Goal: Use online tool/utility: Utilize a website feature to perform a specific function

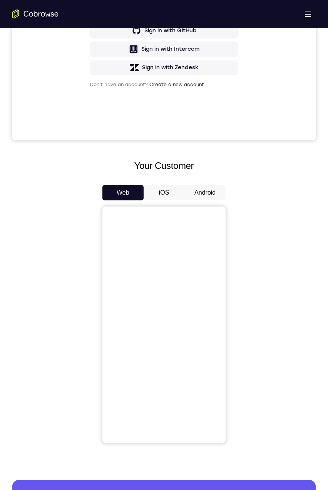
click at [206, 193] on button "Android" at bounding box center [204, 192] width 41 height 15
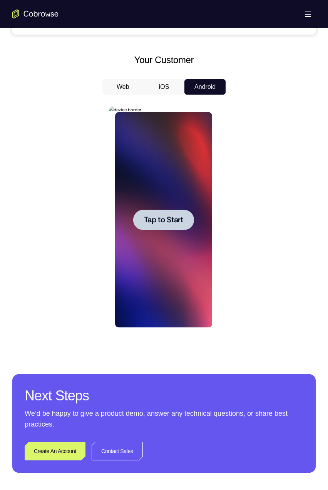
scroll to position [329, 0]
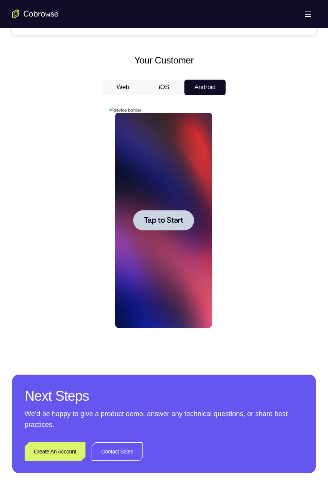
click at [167, 222] on span "Tap to Start" at bounding box center [162, 221] width 39 height 8
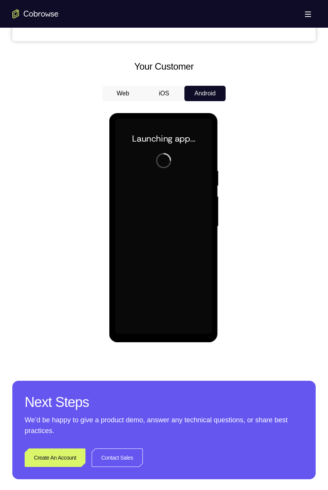
scroll to position [327, 0]
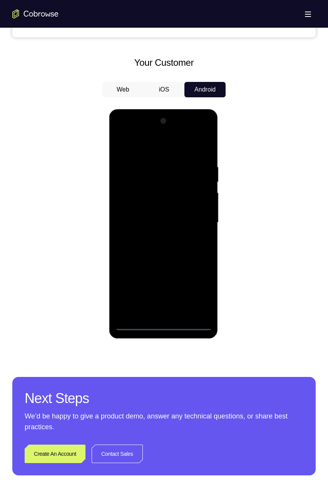
click at [163, 324] on div at bounding box center [163, 222] width 97 height 215
click at [163, 325] on div at bounding box center [163, 222] width 97 height 215
click at [198, 292] on div at bounding box center [163, 222] width 97 height 215
click at [159, 146] on div at bounding box center [163, 222] width 97 height 215
click at [164, 180] on div at bounding box center [163, 222] width 97 height 215
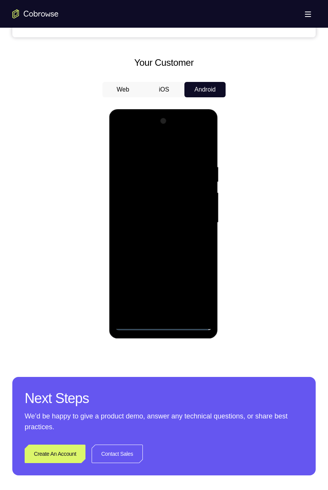
click at [208, 269] on div at bounding box center [163, 222] width 97 height 215
click at [197, 268] on div at bounding box center [163, 222] width 97 height 215
click at [148, 267] on div at bounding box center [163, 222] width 97 height 215
click at [179, 296] on div at bounding box center [163, 222] width 97 height 215
click at [203, 311] on div at bounding box center [163, 222] width 97 height 215
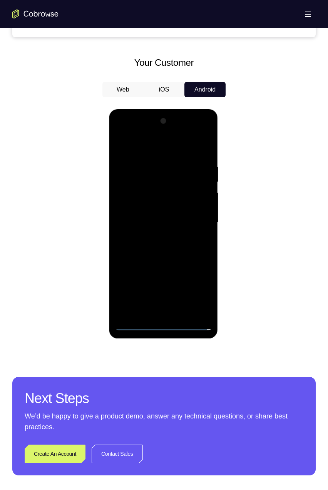
click at [178, 209] on div at bounding box center [163, 222] width 97 height 215
click at [160, 287] on div at bounding box center [163, 222] width 97 height 215
click at [183, 305] on div at bounding box center [163, 222] width 97 height 215
click at [175, 249] on div at bounding box center [163, 222] width 97 height 215
click at [161, 220] on div at bounding box center [163, 222] width 97 height 215
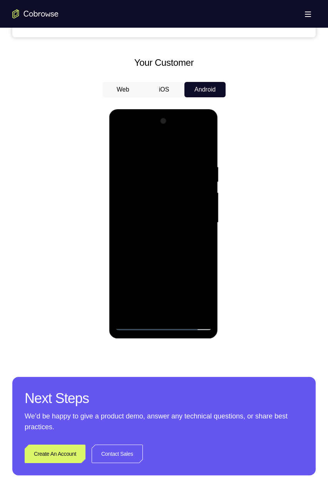
click at [198, 242] on div at bounding box center [163, 222] width 97 height 215
click at [180, 228] on div at bounding box center [163, 222] width 97 height 215
click at [174, 227] on div at bounding box center [163, 222] width 97 height 215
click at [186, 228] on div at bounding box center [163, 222] width 97 height 215
click at [204, 242] on div at bounding box center [163, 222] width 97 height 215
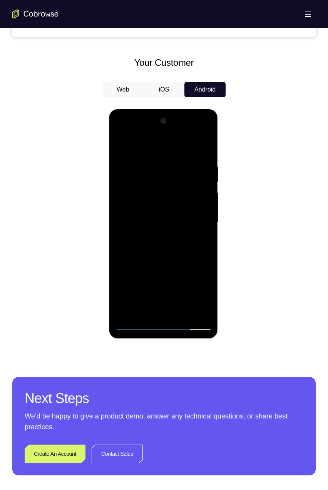
click at [202, 238] on div at bounding box center [163, 222] width 97 height 215
click at [201, 240] on div at bounding box center [163, 222] width 97 height 215
click at [200, 243] on div at bounding box center [163, 222] width 97 height 215
click at [198, 245] on div at bounding box center [163, 222] width 97 height 215
click at [197, 248] on div at bounding box center [163, 222] width 97 height 215
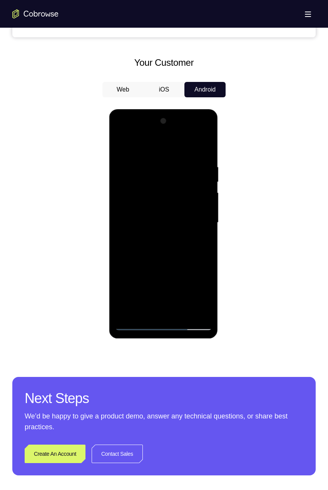
click at [193, 245] on div at bounding box center [163, 222] width 97 height 215
click at [193, 246] on div at bounding box center [163, 222] width 97 height 215
click at [196, 247] on div at bounding box center [163, 222] width 97 height 215
click at [194, 251] on div at bounding box center [163, 222] width 97 height 215
click at [193, 246] on div at bounding box center [163, 222] width 97 height 215
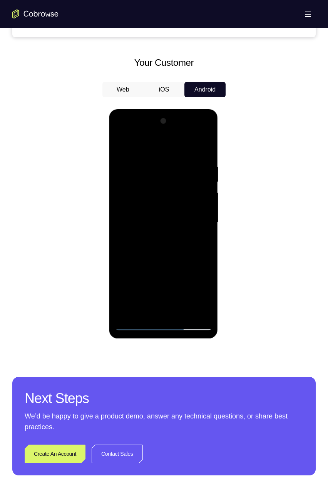
click at [194, 245] on div at bounding box center [163, 222] width 97 height 215
click at [193, 249] on div at bounding box center [163, 222] width 97 height 215
click at [195, 247] on div at bounding box center [163, 222] width 97 height 215
click at [193, 247] on div at bounding box center [163, 222] width 97 height 215
click at [193, 248] on div at bounding box center [163, 222] width 97 height 215
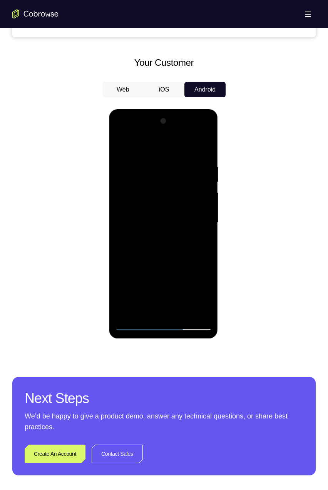
click at [193, 248] on div at bounding box center [163, 222] width 97 height 215
click at [192, 249] on div at bounding box center [163, 222] width 97 height 215
click at [192, 250] on div at bounding box center [163, 222] width 97 height 215
click at [194, 247] on div at bounding box center [163, 222] width 97 height 215
click at [193, 248] on div at bounding box center [163, 222] width 97 height 215
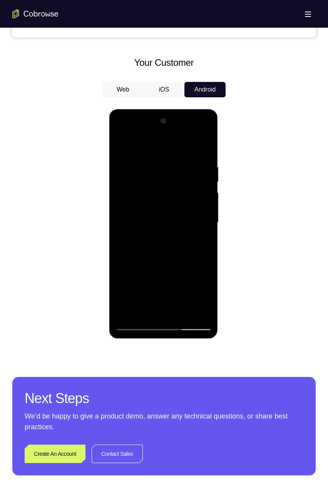
click at [193, 248] on div at bounding box center [163, 222] width 97 height 215
click at [194, 253] on div at bounding box center [163, 222] width 97 height 215
click at [193, 255] on div at bounding box center [163, 222] width 97 height 215
click at [193, 256] on div at bounding box center [163, 222] width 97 height 215
click at [195, 255] on div at bounding box center [163, 222] width 97 height 215
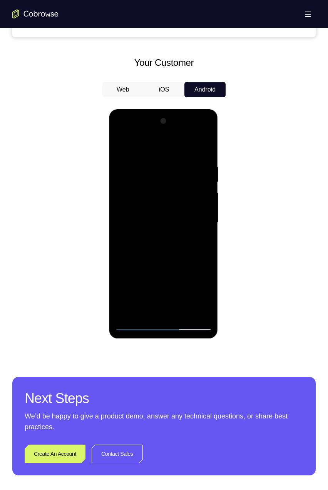
click at [195, 257] on div at bounding box center [163, 222] width 97 height 215
click at [194, 261] on div at bounding box center [163, 222] width 97 height 215
click at [197, 253] on div at bounding box center [163, 222] width 97 height 215
click at [194, 255] on div at bounding box center [163, 222] width 97 height 215
click at [193, 257] on div at bounding box center [163, 222] width 97 height 215
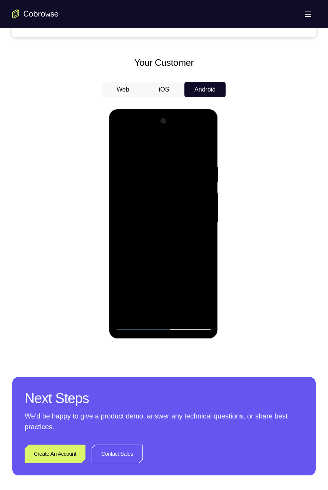
click at [200, 242] on div at bounding box center [163, 222] width 97 height 215
click at [197, 243] on div at bounding box center [163, 222] width 97 height 215
click at [195, 247] on div at bounding box center [163, 222] width 97 height 215
click at [196, 247] on div at bounding box center [163, 222] width 97 height 215
click at [197, 249] on div at bounding box center [163, 222] width 97 height 215
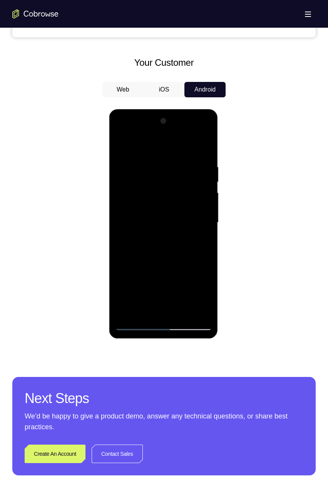
click at [197, 250] on div at bounding box center [163, 222] width 97 height 215
click at [199, 250] on div at bounding box center [163, 222] width 97 height 215
click at [199, 243] on div at bounding box center [163, 222] width 97 height 215
click at [197, 242] on div at bounding box center [163, 222] width 97 height 215
click at [198, 242] on div at bounding box center [163, 222] width 97 height 215
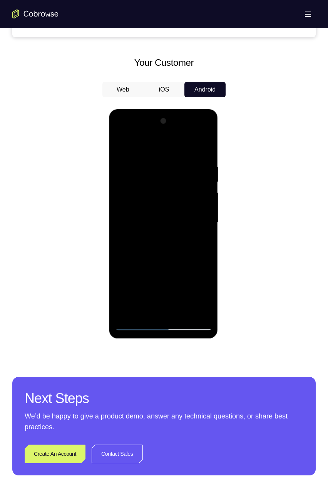
click at [198, 240] on div at bounding box center [163, 222] width 97 height 215
click at [198, 242] on div at bounding box center [163, 222] width 97 height 215
click at [199, 242] on div at bounding box center [163, 222] width 97 height 215
click at [198, 244] on div at bounding box center [163, 222] width 97 height 215
click at [198, 246] on div at bounding box center [163, 222] width 97 height 215
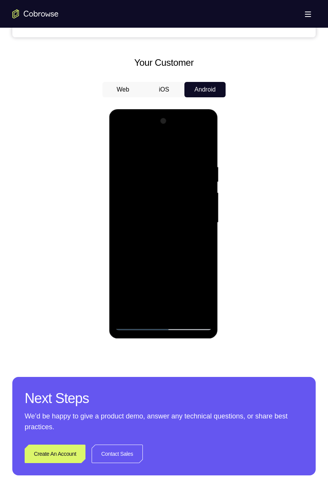
click at [199, 247] on div at bounding box center [163, 222] width 97 height 215
click at [197, 250] on div at bounding box center [163, 222] width 97 height 215
click at [198, 252] on div at bounding box center [163, 222] width 97 height 215
click at [199, 238] on div at bounding box center [163, 222] width 97 height 215
click at [197, 239] on div at bounding box center [163, 222] width 97 height 215
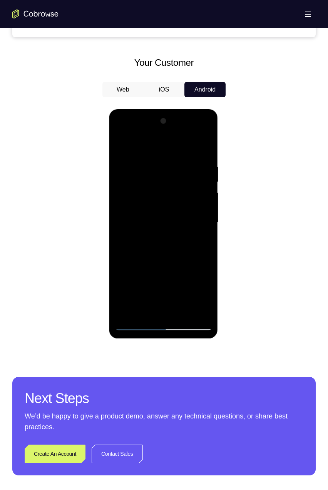
click at [195, 242] on div at bounding box center [163, 222] width 97 height 215
click at [197, 240] on div at bounding box center [163, 222] width 97 height 215
click at [195, 243] on div at bounding box center [163, 222] width 97 height 215
click at [194, 246] on div at bounding box center [163, 222] width 97 height 215
click at [185, 253] on div at bounding box center [163, 222] width 97 height 215
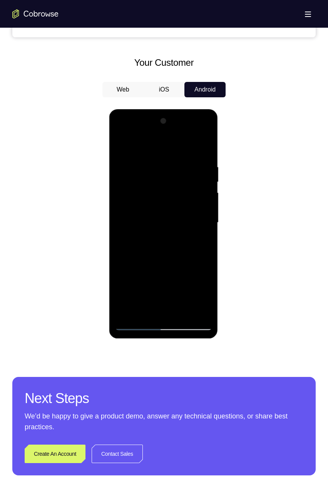
click at [190, 272] on div at bounding box center [163, 222] width 97 height 215
click at [199, 241] on div at bounding box center [163, 222] width 97 height 215
click at [197, 244] on div at bounding box center [163, 222] width 97 height 215
click at [197, 245] on div at bounding box center [163, 222] width 97 height 215
click at [197, 249] on div at bounding box center [163, 222] width 97 height 215
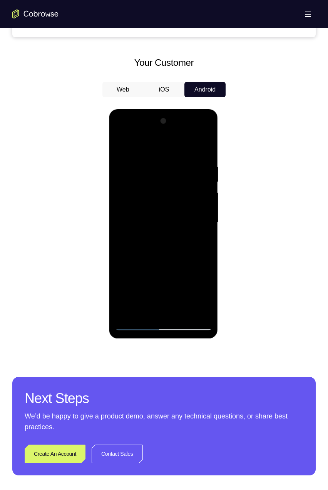
click at [195, 251] on div at bounding box center [163, 222] width 97 height 215
click at [194, 253] on div at bounding box center [163, 222] width 97 height 215
click at [192, 256] on div at bounding box center [163, 222] width 97 height 215
click at [191, 254] on div at bounding box center [163, 222] width 97 height 215
click at [193, 257] on div at bounding box center [163, 222] width 97 height 215
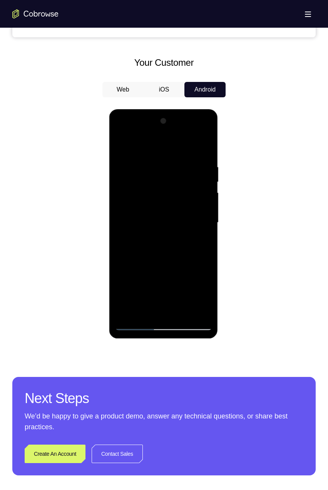
click at [192, 258] on div at bounding box center [163, 222] width 97 height 215
click at [196, 253] on div at bounding box center [163, 222] width 97 height 215
click at [195, 253] on div at bounding box center [163, 222] width 97 height 215
click at [182, 266] on div at bounding box center [163, 222] width 97 height 215
click at [164, 278] on div at bounding box center [163, 222] width 97 height 215
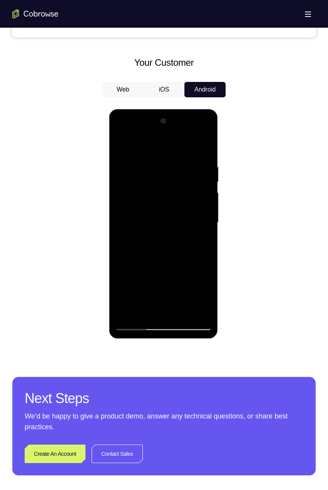
click at [195, 297] on div at bounding box center [163, 222] width 97 height 215
click at [205, 312] on div at bounding box center [163, 222] width 97 height 215
click at [194, 145] on div at bounding box center [163, 222] width 97 height 215
click at [153, 296] on div at bounding box center [163, 222] width 97 height 215
click at [202, 282] on div at bounding box center [163, 222] width 97 height 215
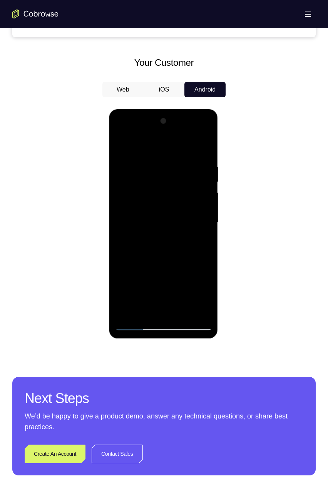
click at [123, 284] on div at bounding box center [163, 222] width 97 height 215
click at [137, 283] on div at bounding box center [163, 222] width 97 height 215
click at [135, 282] on div at bounding box center [163, 222] width 97 height 215
click at [193, 297] on div at bounding box center [163, 222] width 97 height 215
click at [123, 284] on div at bounding box center [163, 222] width 97 height 215
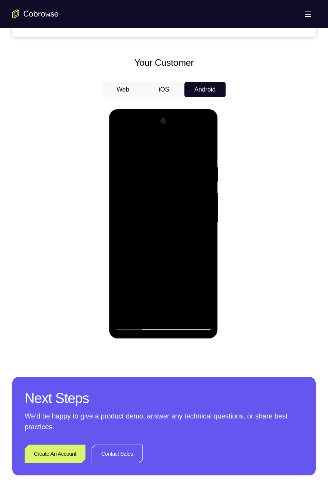
click at [158, 267] on div at bounding box center [163, 222] width 97 height 215
click at [140, 270] on div at bounding box center [163, 222] width 97 height 215
click at [205, 310] on div at bounding box center [163, 222] width 97 height 215
click at [194, 258] on div at bounding box center [163, 222] width 97 height 215
click at [161, 219] on div at bounding box center [163, 222] width 97 height 215
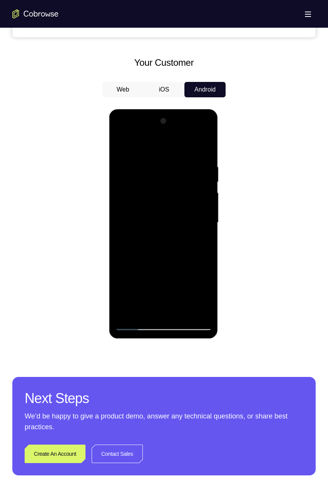
click at [206, 241] on div at bounding box center [163, 222] width 97 height 215
click at [203, 240] on div at bounding box center [163, 222] width 97 height 215
click at [202, 242] on div at bounding box center [163, 222] width 97 height 215
click at [203, 242] on div at bounding box center [163, 222] width 97 height 215
click at [189, 254] on div at bounding box center [163, 222] width 97 height 215
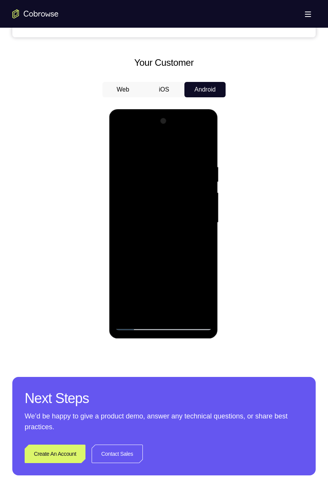
click at [201, 250] on div at bounding box center [163, 222] width 97 height 215
click at [200, 251] on div at bounding box center [163, 222] width 97 height 215
click at [201, 250] on div at bounding box center [163, 222] width 97 height 215
click at [201, 251] on div at bounding box center [163, 222] width 97 height 215
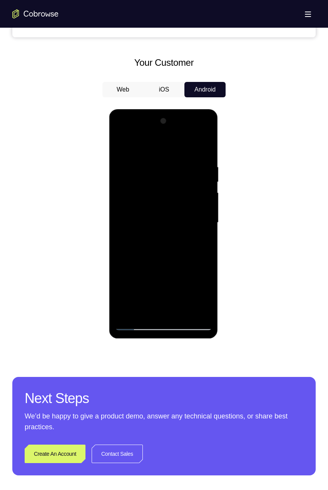
click at [201, 252] on div at bounding box center [163, 222] width 97 height 215
click at [198, 257] on div at bounding box center [163, 222] width 97 height 215
click at [198, 244] on div at bounding box center [163, 222] width 97 height 215
click at [198, 243] on div at bounding box center [163, 222] width 97 height 215
click at [198, 247] on div at bounding box center [163, 222] width 97 height 215
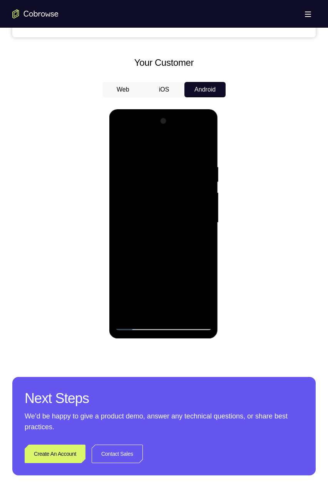
click at [198, 247] on div at bounding box center [163, 222] width 97 height 215
click at [203, 242] on div at bounding box center [163, 222] width 97 height 215
click at [201, 245] on div at bounding box center [163, 222] width 97 height 215
click at [200, 248] on div at bounding box center [163, 222] width 97 height 215
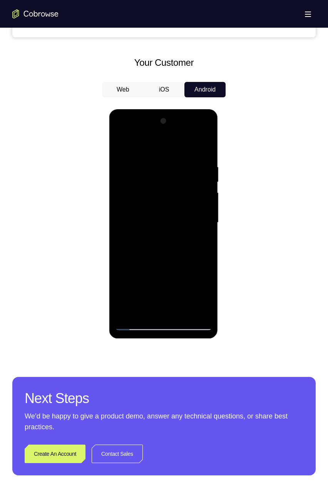
click at [199, 249] on div at bounding box center [163, 222] width 97 height 215
click at [198, 249] on div at bounding box center [163, 222] width 97 height 215
click at [197, 249] on div at bounding box center [163, 222] width 97 height 215
click at [195, 252] on div at bounding box center [163, 222] width 97 height 215
click at [197, 255] on div at bounding box center [163, 222] width 97 height 215
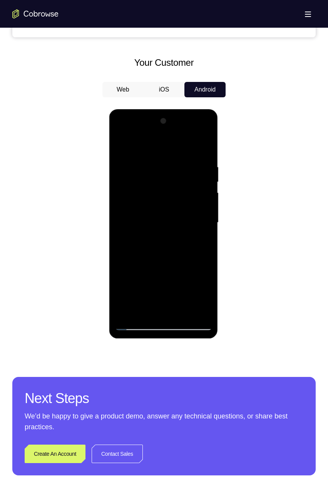
click at [199, 252] on div at bounding box center [163, 222] width 97 height 215
click at [198, 253] on div at bounding box center [163, 222] width 97 height 215
click at [198, 254] on div at bounding box center [163, 222] width 97 height 215
click at [199, 247] on div at bounding box center [163, 222] width 97 height 215
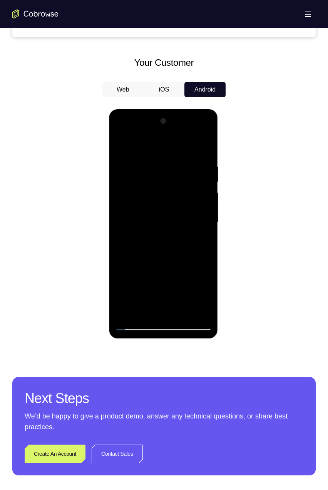
click at [198, 249] on div at bounding box center [163, 222] width 97 height 215
click at [198, 250] on div at bounding box center [163, 222] width 97 height 215
click at [198, 254] on div at bounding box center [163, 222] width 97 height 215
click at [199, 253] on div at bounding box center [163, 222] width 97 height 215
click at [199, 255] on div at bounding box center [163, 222] width 97 height 215
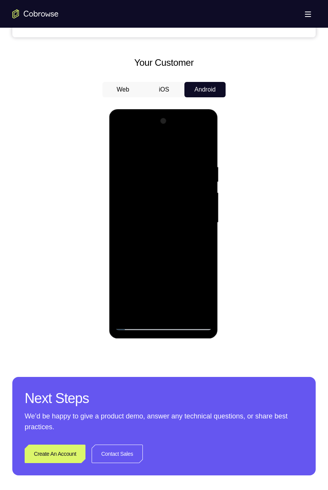
click at [198, 257] on div at bounding box center [163, 222] width 97 height 215
click at [198, 261] on div at bounding box center [163, 222] width 97 height 215
click at [197, 250] on div at bounding box center [163, 222] width 97 height 215
click at [195, 253] on div at bounding box center [163, 222] width 97 height 215
click at [194, 257] on div at bounding box center [163, 222] width 97 height 215
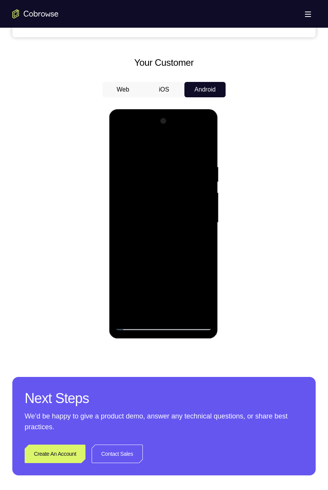
click at [194, 258] on div at bounding box center [163, 222] width 97 height 215
click at [193, 261] on div at bounding box center [163, 222] width 97 height 215
click at [195, 262] on div at bounding box center [163, 222] width 97 height 215
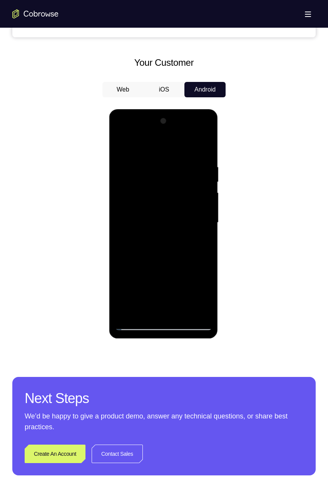
click at [197, 243] on div at bounding box center [163, 222] width 97 height 215
click at [199, 246] on div at bounding box center [163, 222] width 97 height 215
click at [198, 250] on div at bounding box center [163, 222] width 97 height 215
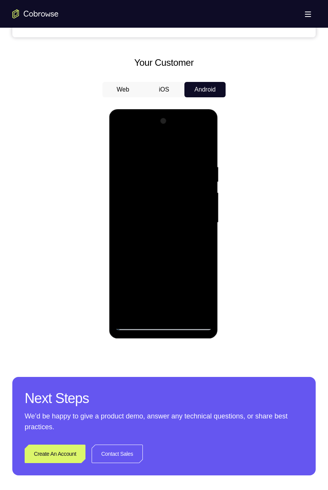
click at [195, 253] on div at bounding box center [163, 222] width 97 height 215
click at [194, 255] on div at bounding box center [163, 222] width 97 height 215
click at [200, 321] on div at bounding box center [163, 222] width 97 height 215
click at [199, 324] on div at bounding box center [163, 222] width 97 height 215
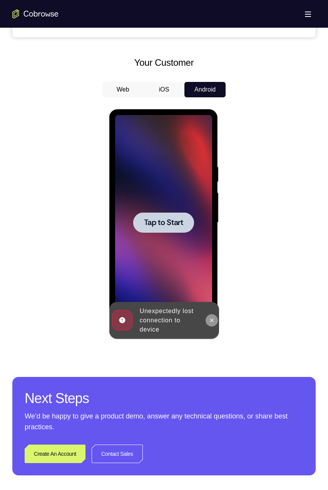
click at [212, 322] on icon at bounding box center [211, 320] width 6 height 6
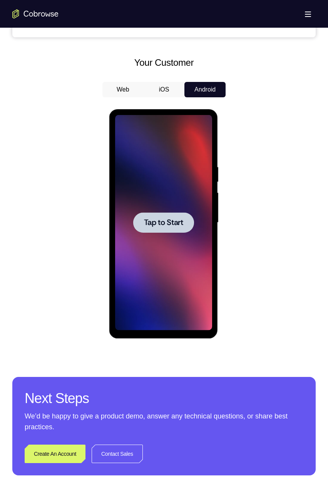
click at [169, 219] on span "Tap to Start" at bounding box center [162, 223] width 39 height 8
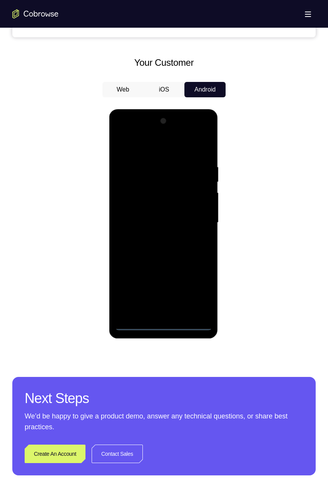
click at [163, 325] on div at bounding box center [163, 222] width 97 height 215
click at [197, 293] on div at bounding box center [163, 222] width 97 height 215
click at [166, 144] on div at bounding box center [163, 222] width 97 height 215
click at [162, 184] on div at bounding box center [163, 222] width 97 height 215
click at [151, 282] on div at bounding box center [163, 222] width 97 height 215
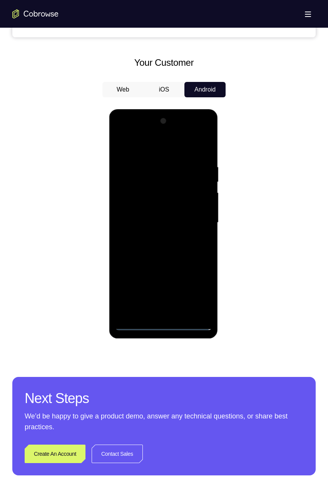
click at [178, 269] on div at bounding box center [163, 222] width 97 height 215
click at [155, 297] on div at bounding box center [163, 222] width 97 height 215
click at [190, 283] on div at bounding box center [163, 222] width 97 height 215
click at [141, 271] on div at bounding box center [163, 222] width 97 height 215
click at [145, 282] on div at bounding box center [163, 222] width 97 height 215
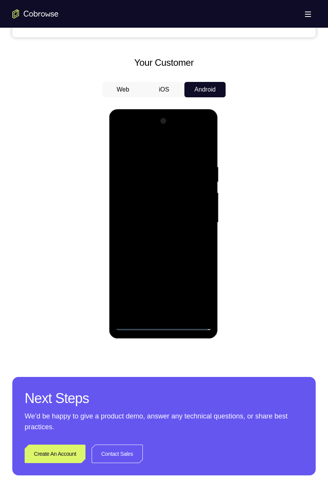
click at [178, 309] on div at bounding box center [163, 222] width 97 height 215
click at [190, 297] on div at bounding box center [163, 222] width 97 height 215
click at [166, 271] on div at bounding box center [163, 222] width 97 height 215
click at [178, 311] on div at bounding box center [163, 222] width 97 height 215
click at [154, 297] on div at bounding box center [163, 222] width 97 height 215
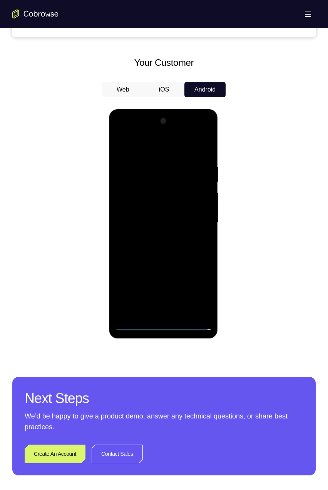
click at [202, 283] on div at bounding box center [163, 222] width 97 height 215
click at [124, 282] on div at bounding box center [163, 222] width 97 height 215
click at [137, 282] on div at bounding box center [163, 222] width 97 height 215
click at [136, 282] on div at bounding box center [163, 222] width 97 height 215
click at [192, 299] on div at bounding box center [163, 222] width 97 height 215
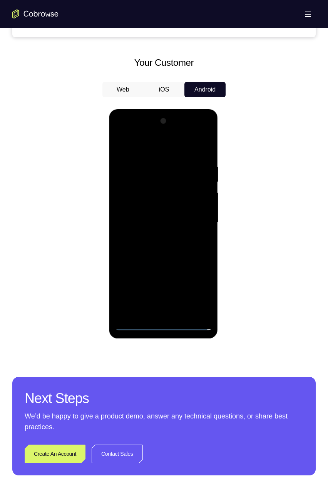
click at [121, 285] on div at bounding box center [163, 222] width 97 height 215
click at [156, 267] on div at bounding box center [163, 222] width 97 height 215
click at [138, 268] on div at bounding box center [163, 222] width 97 height 215
click at [203, 311] on div at bounding box center [163, 222] width 97 height 215
click at [178, 208] on div at bounding box center [163, 222] width 97 height 215
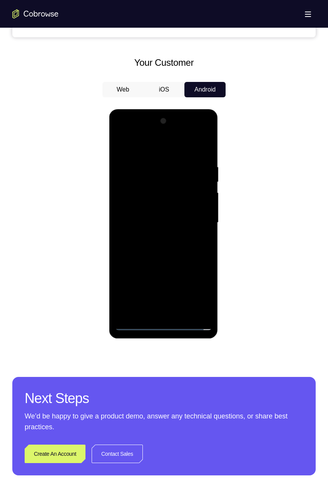
click at [167, 284] on div at bounding box center [163, 222] width 97 height 215
click at [182, 305] on div at bounding box center [163, 222] width 97 height 215
click at [178, 262] on div at bounding box center [163, 222] width 97 height 215
click at [205, 242] on div at bounding box center [163, 222] width 97 height 215
click at [168, 235] on div at bounding box center [163, 222] width 97 height 215
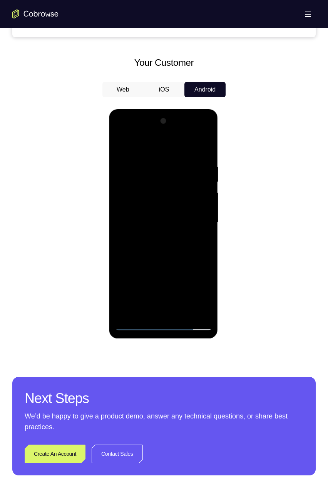
click at [205, 231] on div at bounding box center [163, 222] width 97 height 215
click at [203, 234] on div at bounding box center [163, 222] width 97 height 215
click at [126, 262] on div at bounding box center [163, 222] width 97 height 215
click at [125, 266] on div at bounding box center [163, 222] width 97 height 215
click at [132, 260] on div at bounding box center [163, 222] width 97 height 215
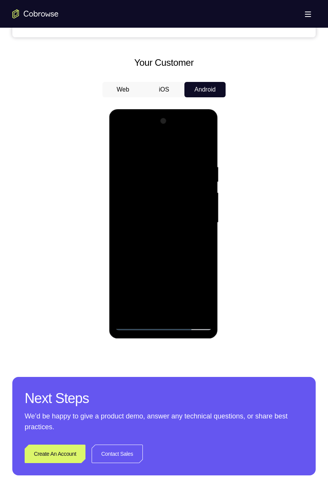
click at [130, 263] on div at bounding box center [163, 222] width 97 height 215
click at [195, 250] on div at bounding box center [163, 222] width 97 height 215
click at [194, 249] on div at bounding box center [163, 222] width 97 height 215
click at [191, 265] on div at bounding box center [163, 222] width 97 height 215
click at [190, 265] on div at bounding box center [163, 222] width 97 height 215
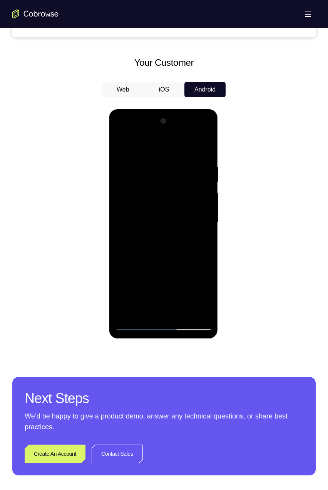
click at [195, 253] on div at bounding box center [163, 222] width 97 height 215
click at [193, 255] on div at bounding box center [163, 222] width 97 height 215
click at [195, 255] on div at bounding box center [163, 222] width 97 height 215
click at [193, 257] on div at bounding box center [163, 222] width 97 height 215
click at [197, 256] on div at bounding box center [163, 222] width 97 height 215
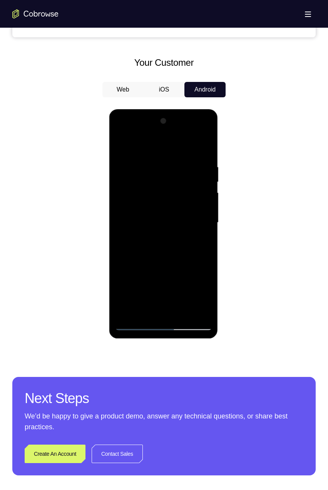
click at [195, 260] on div at bounding box center [163, 222] width 97 height 215
click at [194, 260] on div at bounding box center [163, 222] width 97 height 215
click at [192, 267] on div at bounding box center [163, 222] width 97 height 215
click at [191, 256] on div at bounding box center [163, 222] width 97 height 215
click at [192, 258] on div at bounding box center [163, 222] width 97 height 215
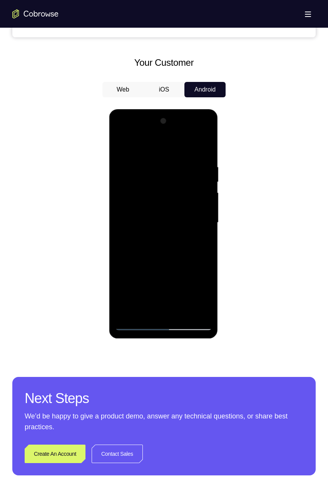
click at [193, 256] on div at bounding box center [163, 222] width 97 height 215
click at [190, 253] on div at bounding box center [163, 222] width 97 height 215
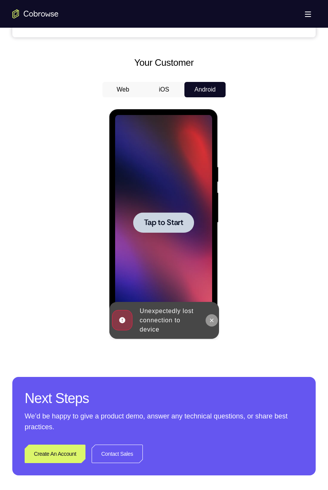
click at [211, 319] on icon at bounding box center [211, 320] width 6 height 6
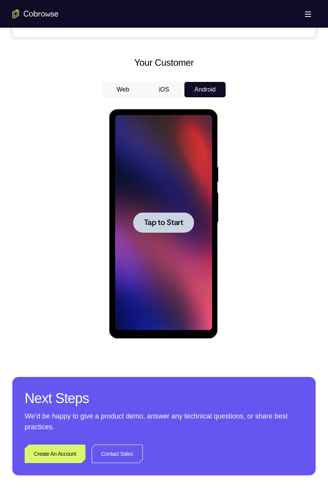
click at [178, 219] on span "Tap to Start" at bounding box center [162, 223] width 39 height 8
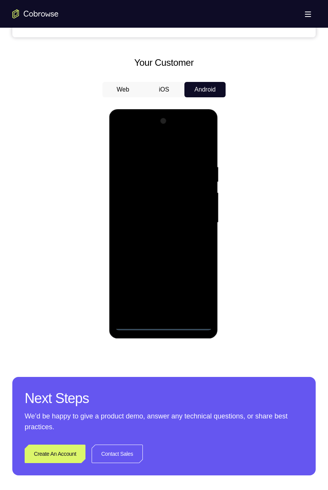
click at [163, 325] on div at bounding box center [163, 222] width 97 height 215
click at [160, 324] on div at bounding box center [163, 222] width 97 height 215
click at [201, 289] on div at bounding box center [163, 222] width 97 height 215
click at [172, 147] on div at bounding box center [163, 222] width 97 height 215
click at [165, 180] on div at bounding box center [163, 222] width 97 height 215
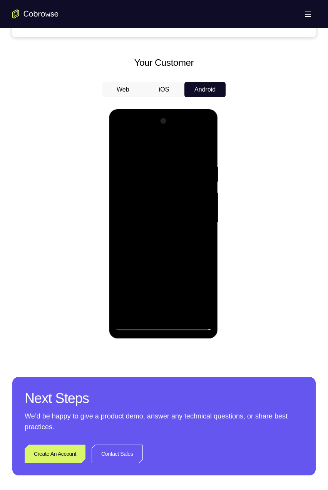
click at [206, 270] on div at bounding box center [163, 222] width 97 height 215
click at [195, 270] on div at bounding box center [163, 222] width 97 height 215
click at [150, 270] on div at bounding box center [163, 222] width 97 height 215
click at [182, 297] on div at bounding box center [163, 222] width 97 height 215
click at [178, 313] on div at bounding box center [163, 222] width 97 height 215
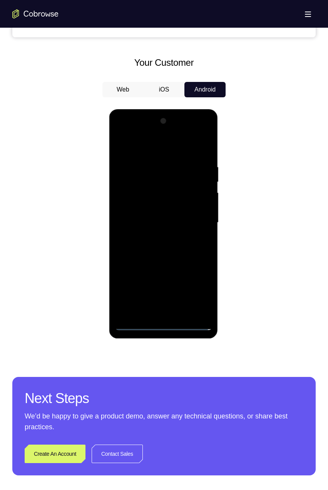
click at [190, 297] on div at bounding box center [163, 222] width 97 height 215
click at [196, 270] on div at bounding box center [163, 222] width 97 height 215
click at [164, 296] on div at bounding box center [163, 222] width 97 height 215
click at [186, 269] on div at bounding box center [163, 222] width 97 height 215
click at [140, 269] on div at bounding box center [163, 222] width 97 height 215
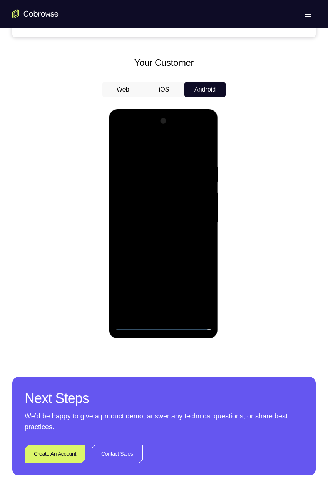
click at [176, 313] on div at bounding box center [163, 222] width 97 height 215
click at [197, 267] on div at bounding box center [163, 222] width 97 height 215
click at [178, 294] on div at bounding box center [163, 222] width 97 height 215
click at [202, 280] on div at bounding box center [163, 222] width 97 height 215
click at [182, 300] on div at bounding box center [163, 222] width 97 height 215
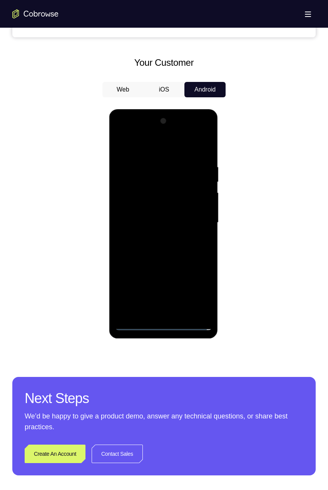
click at [142, 269] on div at bounding box center [163, 222] width 97 height 215
click at [204, 311] on div at bounding box center [163, 222] width 97 height 215
click at [184, 231] on div at bounding box center [163, 222] width 97 height 215
click at [172, 284] on div at bounding box center [163, 222] width 97 height 215
click at [179, 304] on div at bounding box center [163, 222] width 97 height 215
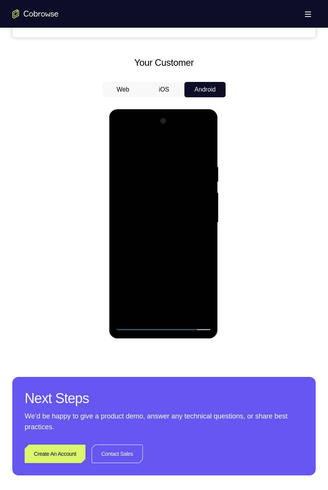
click at [192, 259] on div at bounding box center [163, 222] width 97 height 215
click at [165, 219] on div at bounding box center [163, 222] width 97 height 215
click at [202, 242] on div at bounding box center [163, 222] width 97 height 215
click at [200, 225] on div at bounding box center [163, 222] width 97 height 215
click at [202, 218] on div at bounding box center [163, 222] width 97 height 215
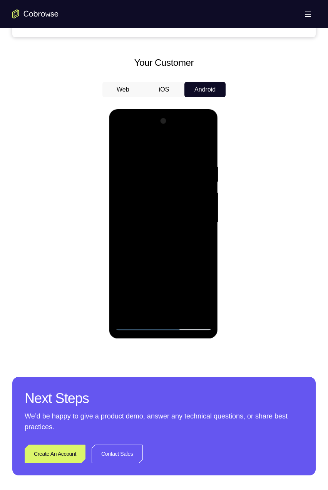
click at [200, 221] on div at bounding box center [163, 222] width 97 height 215
click at [197, 223] on div at bounding box center [163, 222] width 97 height 215
click at [195, 226] on div at bounding box center [163, 222] width 97 height 215
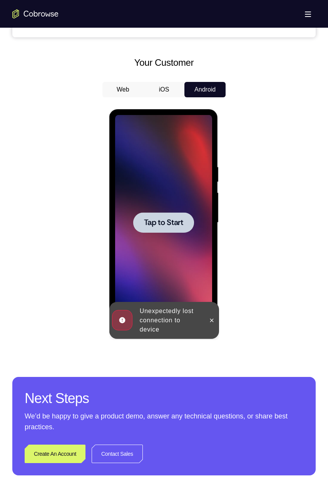
click at [175, 219] on span "Tap to Start" at bounding box center [162, 223] width 39 height 8
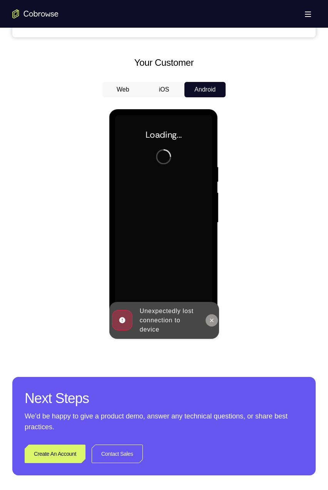
click at [210, 319] on icon at bounding box center [211, 320] width 6 height 6
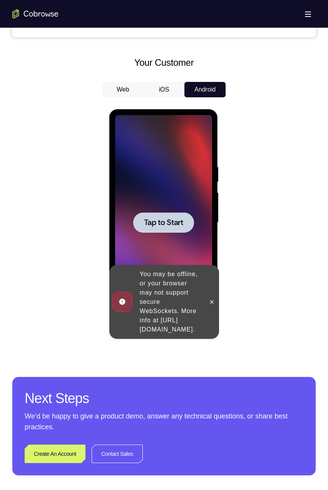
click at [169, 220] on span "Tap to Start" at bounding box center [162, 223] width 39 height 8
click at [176, 229] on div at bounding box center [163, 222] width 61 height 20
click at [202, 238] on div at bounding box center [163, 222] width 97 height 215
click at [212, 300] on icon at bounding box center [211, 301] width 3 height 3
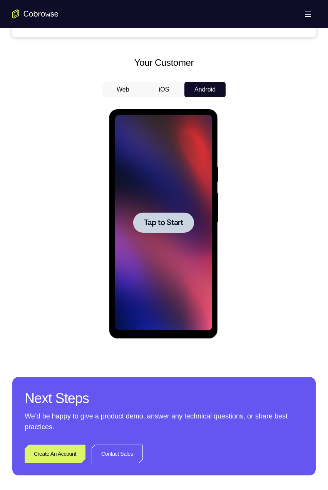
click at [173, 222] on span "Tap to Start" at bounding box center [162, 223] width 39 height 8
click at [166, 220] on span "Tap to Start" at bounding box center [162, 223] width 39 height 8
click at [176, 222] on span "Tap to Start" at bounding box center [162, 223] width 39 height 8
click at [177, 225] on span "Tap to Start" at bounding box center [162, 223] width 39 height 8
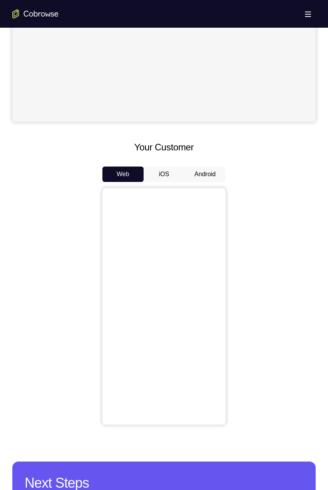
click at [209, 175] on button "Android" at bounding box center [204, 174] width 41 height 15
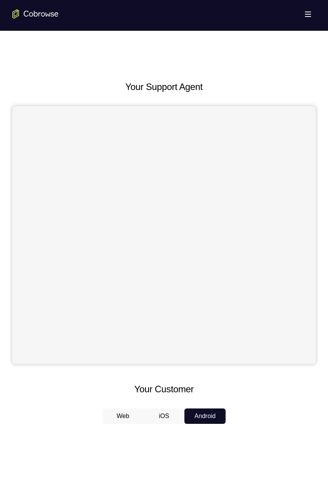
scroll to position [276, 0]
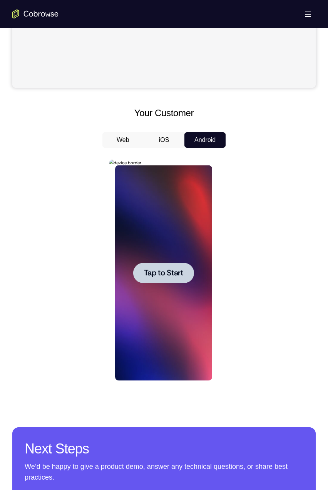
click at [168, 272] on span "Tap to Start" at bounding box center [162, 273] width 39 height 8
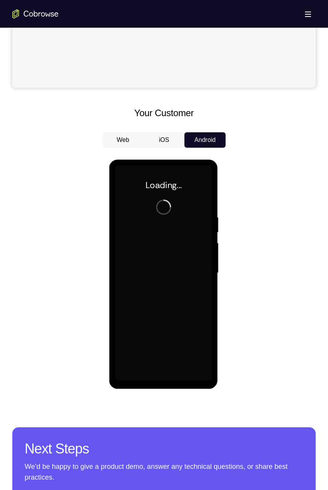
click at [167, 277] on div at bounding box center [163, 272] width 97 height 215
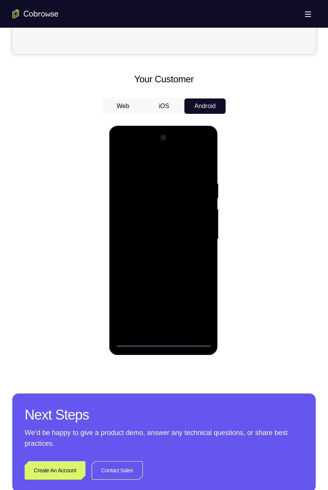
click at [162, 343] on div at bounding box center [163, 239] width 97 height 215
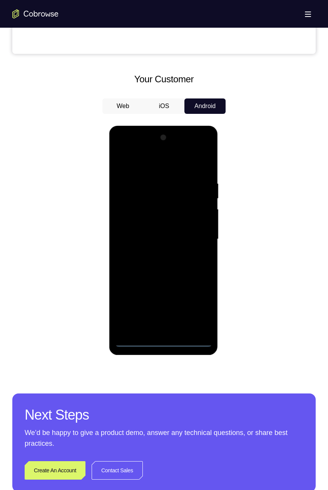
scroll to position [0, 0]
click at [160, 342] on div at bounding box center [163, 239] width 97 height 215
click at [195, 308] on div at bounding box center [163, 239] width 97 height 215
click at [193, 308] on div at bounding box center [163, 239] width 97 height 215
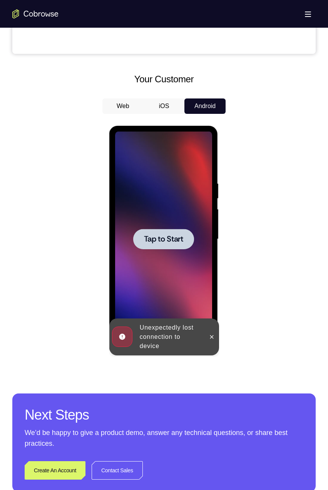
click at [173, 238] on span "Tap to Start" at bounding box center [162, 239] width 39 height 8
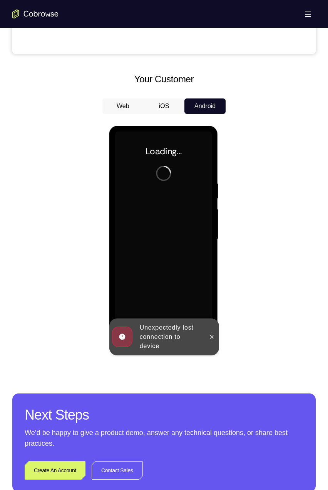
click at [238, 293] on div at bounding box center [163, 238] width 303 height 237
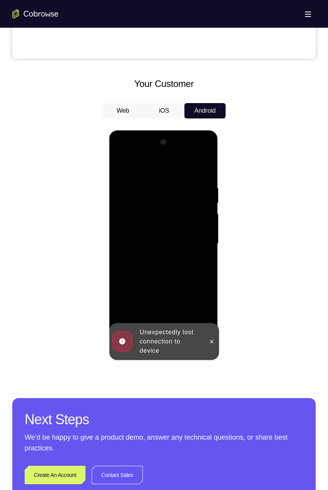
scroll to position [307, 0]
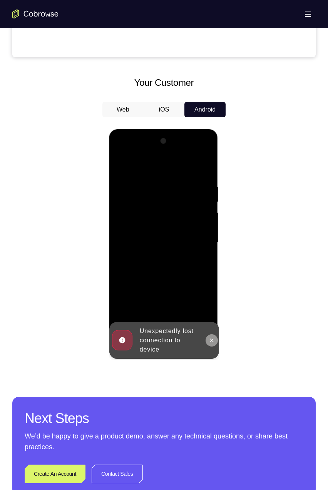
click at [211, 339] on icon at bounding box center [211, 340] width 6 height 6
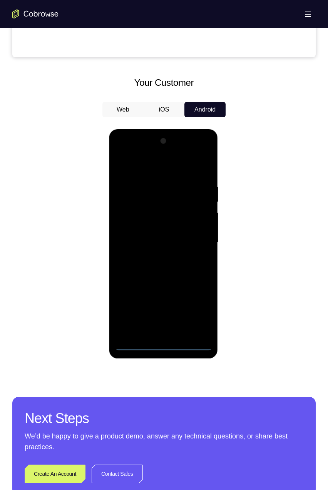
click at [161, 347] on div at bounding box center [163, 242] width 97 height 215
click at [197, 313] on div at bounding box center [163, 242] width 97 height 215
click at [168, 168] on div at bounding box center [163, 242] width 97 height 215
click at [155, 166] on div at bounding box center [163, 242] width 97 height 215
click at [164, 203] on div at bounding box center [163, 242] width 97 height 215
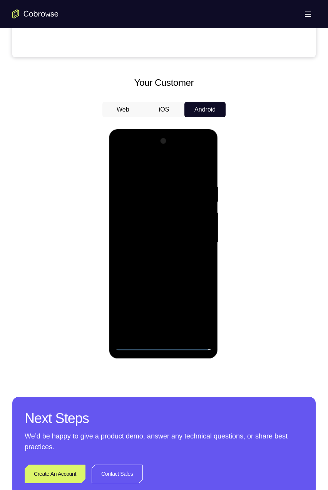
click at [174, 305] on div at bounding box center [163, 242] width 97 height 215
click at [196, 289] on div at bounding box center [163, 242] width 97 height 215
click at [129, 290] on div at bounding box center [163, 242] width 97 height 215
click at [177, 328] on div at bounding box center [163, 242] width 97 height 215
click at [157, 290] on div at bounding box center [163, 242] width 97 height 215
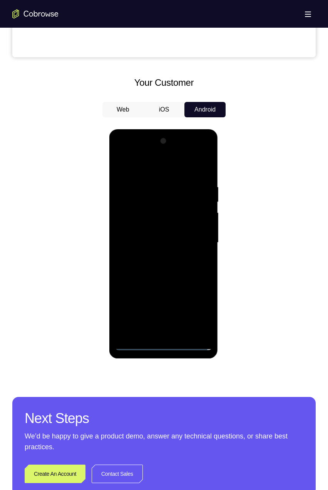
click at [195, 287] on div at bounding box center [163, 242] width 97 height 215
click at [175, 332] on div at bounding box center [163, 242] width 97 height 215
click at [132, 302] on div at bounding box center [163, 242] width 97 height 215
click at [139, 289] on div at bounding box center [163, 242] width 97 height 215
click at [143, 300] on div at bounding box center [163, 242] width 97 height 215
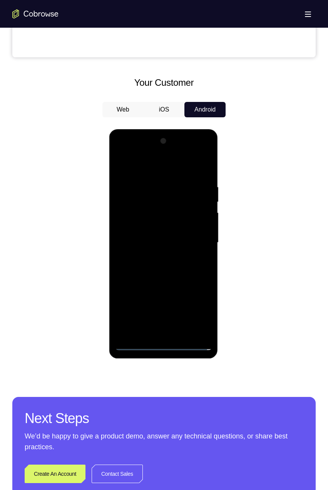
click at [178, 288] on div at bounding box center [163, 242] width 97 height 215
click at [152, 317] on div at bounding box center [163, 242] width 97 height 215
click at [139, 289] on div at bounding box center [163, 242] width 97 height 215
click at [168, 333] on div at bounding box center [163, 242] width 97 height 215
click at [174, 332] on div at bounding box center [163, 242] width 97 height 215
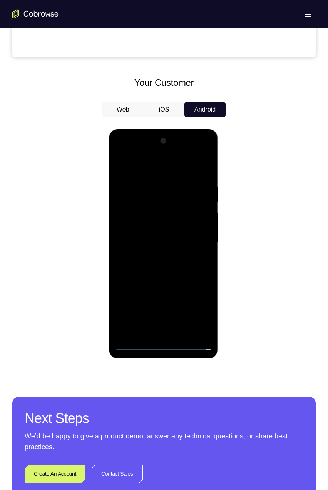
click at [121, 305] on div at bounding box center [163, 242] width 97 height 215
click at [176, 335] on div at bounding box center [163, 242] width 97 height 215
click at [158, 318] on div at bounding box center [163, 242] width 97 height 215
click at [201, 302] on div at bounding box center [163, 242] width 97 height 215
click at [123, 303] on div at bounding box center [163, 242] width 97 height 215
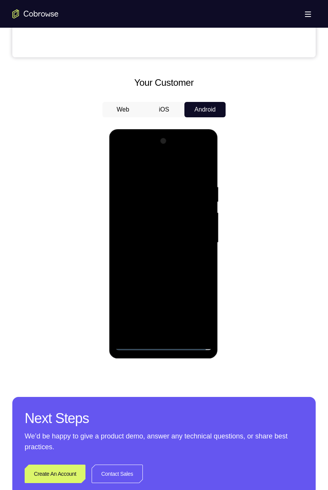
click at [137, 304] on div at bounding box center [163, 242] width 97 height 215
click at [135, 302] on div at bounding box center [163, 242] width 97 height 215
click at [192, 315] on div at bounding box center [163, 242] width 97 height 215
click at [123, 304] on div at bounding box center [163, 242] width 97 height 215
click at [155, 288] on div at bounding box center [163, 242] width 97 height 215
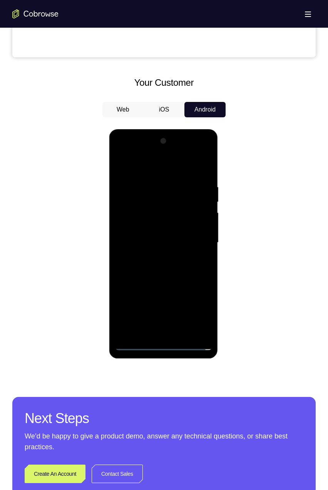
click at [137, 290] on div at bounding box center [163, 242] width 97 height 215
click at [172, 332] on div at bounding box center [163, 242] width 97 height 215
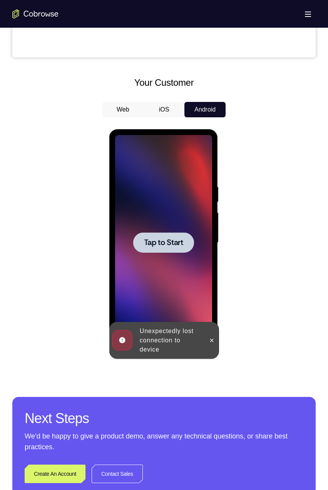
click at [186, 287] on div at bounding box center [163, 242] width 97 height 215
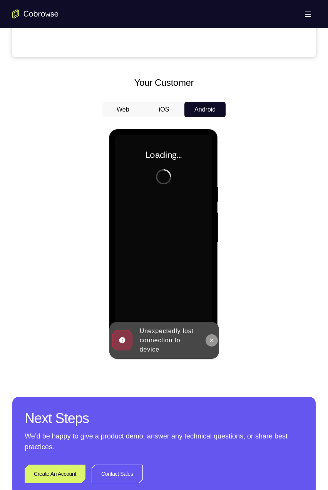
click at [210, 340] on icon at bounding box center [211, 340] width 6 height 6
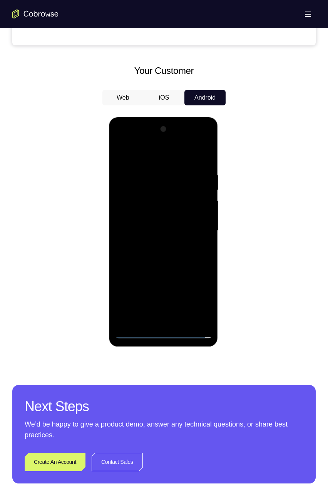
scroll to position [344, 0]
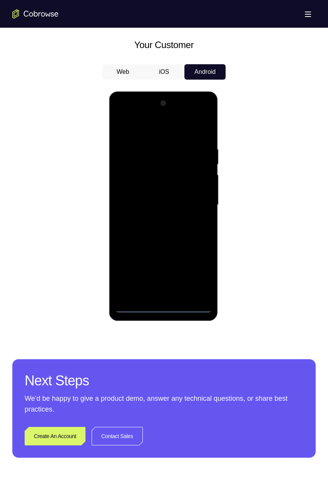
click at [164, 310] on div at bounding box center [163, 204] width 97 height 215
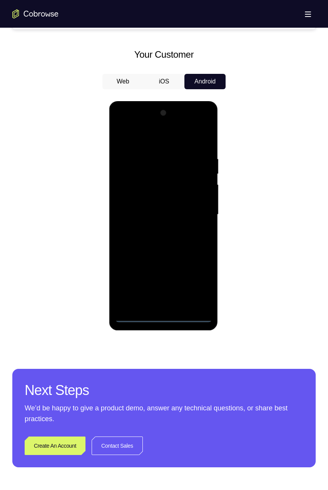
scroll to position [325, 0]
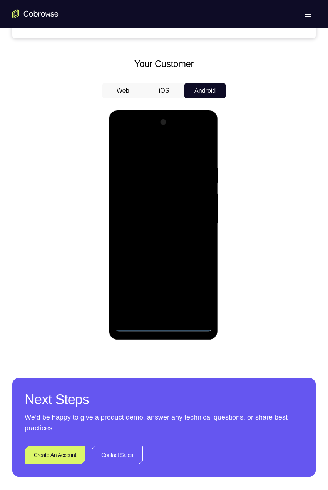
click at [167, 147] on div at bounding box center [163, 223] width 97 height 215
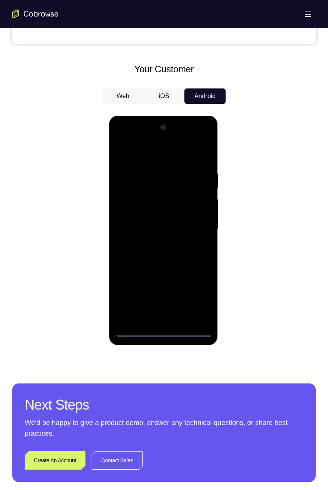
click at [153, 191] on div at bounding box center [163, 229] width 97 height 215
click at [174, 288] on div at bounding box center [163, 229] width 97 height 215
click at [197, 276] on div at bounding box center [163, 229] width 97 height 215
click at [128, 273] on div at bounding box center [163, 229] width 97 height 215
click at [175, 315] on div at bounding box center [163, 229] width 97 height 215
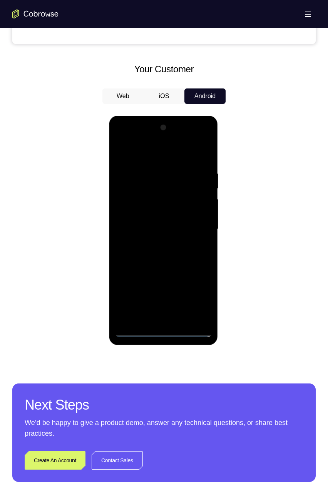
click at [160, 275] on div at bounding box center [163, 229] width 97 height 215
click at [196, 273] on div at bounding box center [163, 229] width 97 height 215
click at [179, 318] on div at bounding box center [163, 229] width 97 height 215
click at [133, 288] on div at bounding box center [163, 229] width 97 height 215
click at [139, 274] on div at bounding box center [163, 229] width 97 height 215
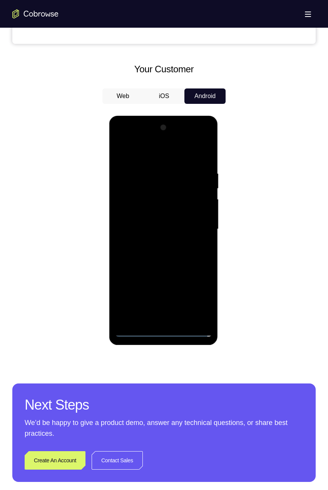
click at [147, 292] on div at bounding box center [163, 229] width 97 height 215
click at [177, 273] on div at bounding box center [163, 229] width 97 height 215
click at [154, 304] on div at bounding box center [163, 229] width 97 height 215
click at [139, 275] on div at bounding box center [163, 229] width 97 height 215
click at [177, 319] on div at bounding box center [163, 229] width 97 height 215
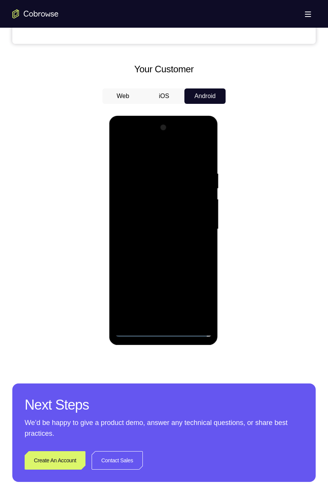
click at [124, 290] on div at bounding box center [163, 229] width 97 height 215
click at [180, 319] on div at bounding box center [163, 229] width 97 height 215
click at [153, 303] on div at bounding box center [163, 229] width 97 height 215
click at [203, 285] on div at bounding box center [163, 229] width 97 height 215
click at [122, 290] on div at bounding box center [163, 229] width 97 height 215
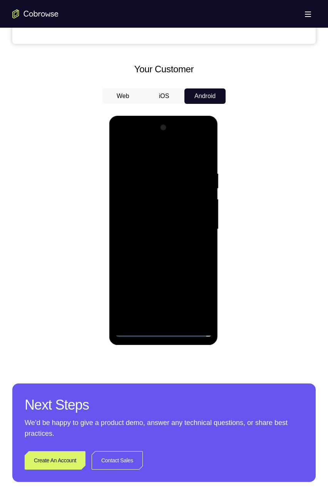
click at [138, 291] on div at bounding box center [163, 229] width 97 height 215
click at [191, 303] on div at bounding box center [163, 229] width 97 height 215
click at [124, 294] on div at bounding box center [163, 229] width 97 height 215
click at [156, 275] on div at bounding box center [163, 229] width 97 height 215
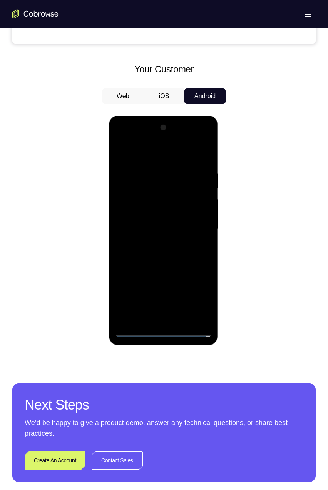
click at [138, 275] on div at bounding box center [163, 229] width 97 height 215
click at [173, 319] on div at bounding box center [163, 229] width 97 height 215
click at [124, 292] on div at bounding box center [163, 229] width 97 height 215
click at [182, 301] on div at bounding box center [163, 229] width 97 height 215
click at [145, 291] on div at bounding box center [163, 229] width 97 height 215
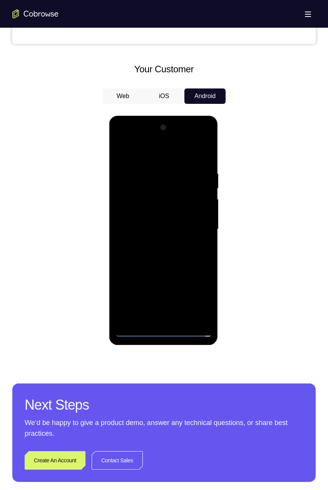
click at [179, 318] on div at bounding box center [163, 229] width 97 height 215
click at [157, 273] on div at bounding box center [163, 229] width 97 height 215
click at [197, 274] on div at bounding box center [163, 229] width 97 height 215
click at [177, 273] on div at bounding box center [163, 229] width 97 height 215
click at [158, 303] on div at bounding box center [163, 229] width 97 height 215
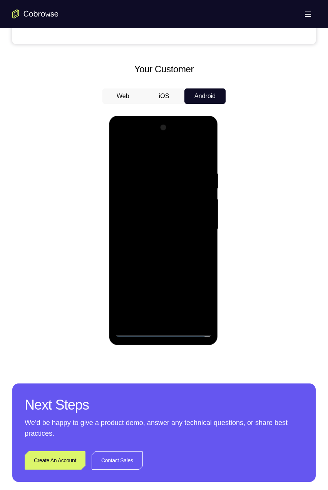
click at [172, 288] on div at bounding box center [163, 229] width 97 height 215
click at [176, 319] on div at bounding box center [163, 229] width 97 height 215
click at [195, 278] on div at bounding box center [163, 229] width 97 height 215
click at [182, 302] on div at bounding box center [163, 229] width 97 height 215
click at [176, 318] on div at bounding box center [163, 229] width 97 height 215
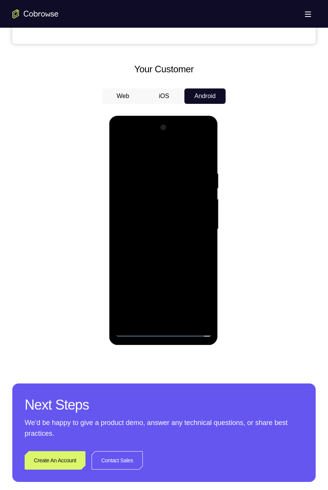
click at [170, 291] on div at bounding box center [163, 229] width 97 height 215
click at [137, 275] on div at bounding box center [163, 229] width 97 height 215
click at [153, 276] on div at bounding box center [163, 229] width 97 height 215
click at [171, 317] on div at bounding box center [163, 229] width 97 height 215
click at [206, 276] on div at bounding box center [163, 229] width 97 height 215
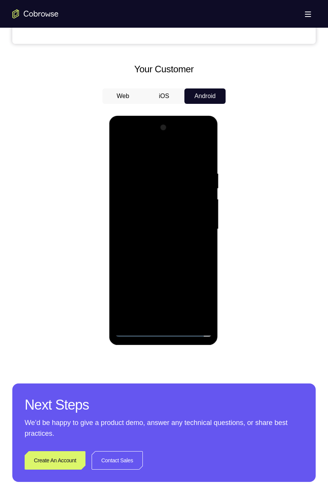
click at [178, 275] on div at bounding box center [163, 229] width 97 height 215
click at [133, 290] on div at bounding box center [163, 229] width 97 height 215
click at [131, 289] on div at bounding box center [163, 229] width 97 height 215
click at [167, 273] on div at bounding box center [163, 229] width 97 height 215
click at [171, 320] on div at bounding box center [163, 229] width 97 height 215
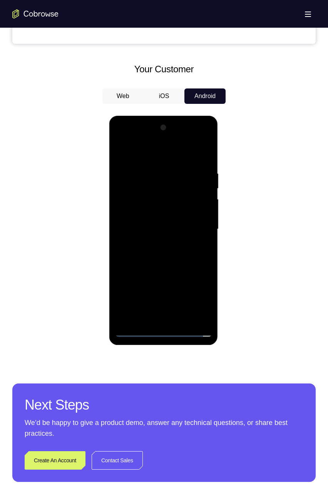
click at [124, 290] on div at bounding box center [163, 229] width 97 height 215
click at [182, 300] on div at bounding box center [163, 229] width 97 height 215
click at [143, 290] on div at bounding box center [163, 229] width 97 height 215
click at [179, 318] on div at bounding box center [163, 229] width 97 height 215
click at [200, 290] on div at bounding box center [163, 229] width 97 height 215
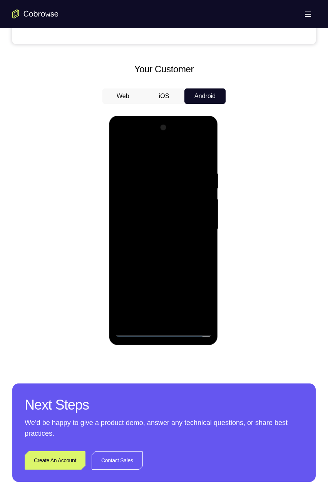
click at [140, 275] on div at bounding box center [163, 229] width 97 height 215
click at [125, 292] on div at bounding box center [163, 229] width 97 height 215
click at [161, 303] on div at bounding box center [163, 229] width 97 height 215
click at [140, 277] on div at bounding box center [163, 229] width 97 height 215
click at [174, 322] on div at bounding box center [163, 229] width 97 height 215
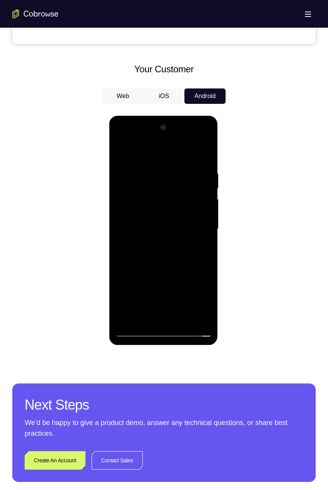
click at [172, 288] on div at bounding box center [163, 229] width 97 height 215
click at [142, 279] on div at bounding box center [163, 229] width 97 height 215
click at [152, 278] on div at bounding box center [163, 229] width 97 height 215
click at [180, 315] on div at bounding box center [163, 229] width 97 height 215
click at [131, 274] on div at bounding box center [163, 229] width 97 height 215
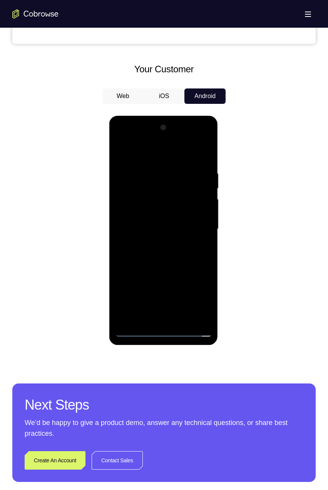
click at [122, 291] on div at bounding box center [163, 229] width 97 height 215
click at [180, 302] on div at bounding box center [163, 229] width 97 height 215
click at [157, 275] on div at bounding box center [163, 229] width 97 height 215
click at [186, 276] on div at bounding box center [163, 229] width 97 height 215
click at [179, 300] on div at bounding box center [163, 229] width 97 height 215
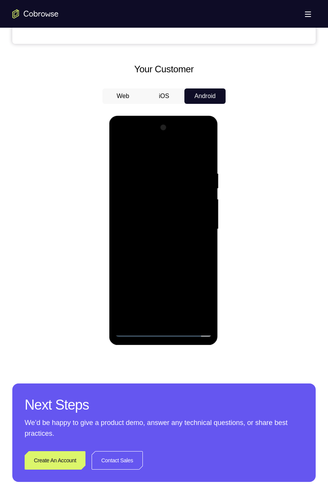
click at [162, 288] on div at bounding box center [163, 229] width 97 height 215
click at [178, 313] on div at bounding box center [163, 229] width 97 height 215
click at [192, 302] on div at bounding box center [163, 229] width 97 height 215
click at [197, 279] on div at bounding box center [163, 229] width 97 height 215
click at [148, 275] on div at bounding box center [163, 229] width 97 height 215
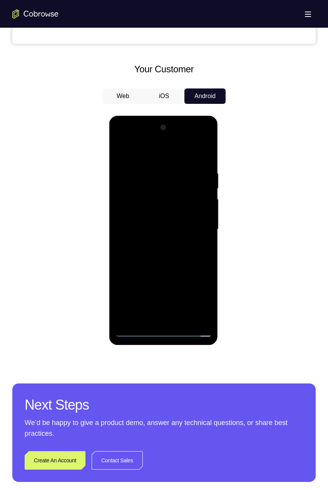
click at [139, 277] on div at bounding box center [163, 229] width 97 height 215
click at [206, 318] on div at bounding box center [163, 229] width 97 height 215
click at [174, 165] on div at bounding box center [163, 229] width 97 height 215
click at [172, 318] on div at bounding box center [163, 229] width 97 height 215
click at [162, 300] on div at bounding box center [163, 229] width 97 height 215
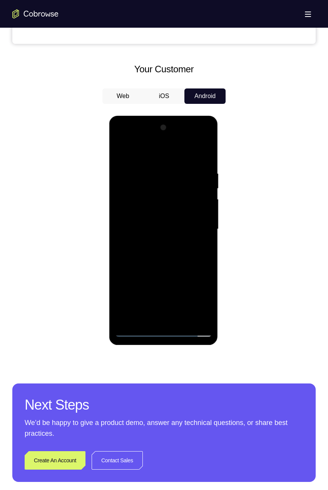
click at [186, 275] on div at bounding box center [163, 229] width 97 height 215
click at [143, 288] on div at bounding box center [163, 229] width 97 height 215
click at [137, 274] on div at bounding box center [163, 229] width 97 height 215
click at [197, 277] on div at bounding box center [163, 229] width 97 height 215
click at [132, 289] on div at bounding box center [163, 229] width 97 height 215
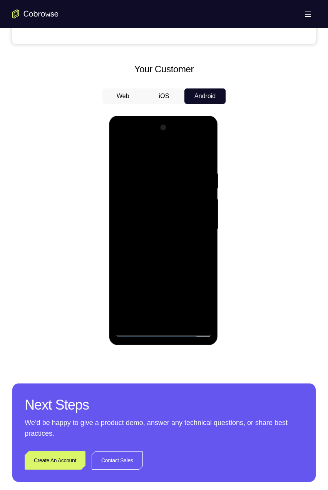
click at [203, 318] on div at bounding box center [163, 229] width 97 height 215
click at [207, 319] on div at bounding box center [163, 229] width 97 height 215
click at [203, 317] on div at bounding box center [163, 229] width 97 height 215
click at [202, 315] on div at bounding box center [163, 229] width 97 height 215
click at [203, 317] on div at bounding box center [163, 229] width 97 height 215
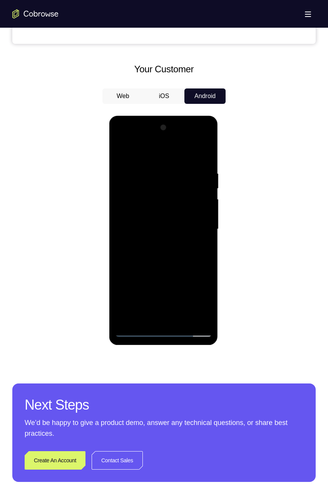
click at [187, 156] on div at bounding box center [163, 229] width 97 height 215
click at [183, 160] on div at bounding box center [163, 229] width 97 height 215
click at [206, 319] on div at bounding box center [163, 229] width 97 height 215
click at [204, 316] on div at bounding box center [163, 229] width 97 height 215
click at [205, 315] on div at bounding box center [163, 229] width 97 height 215
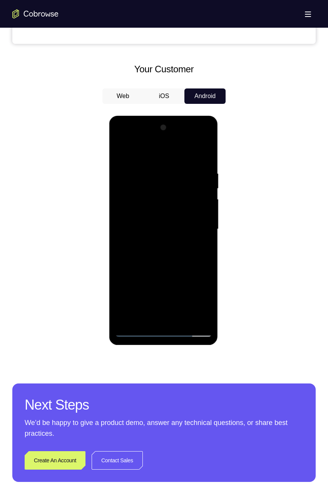
scroll to position [319, 0]
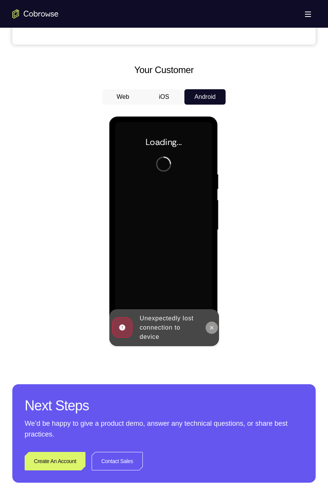
click at [213, 327] on icon at bounding box center [211, 328] width 6 height 6
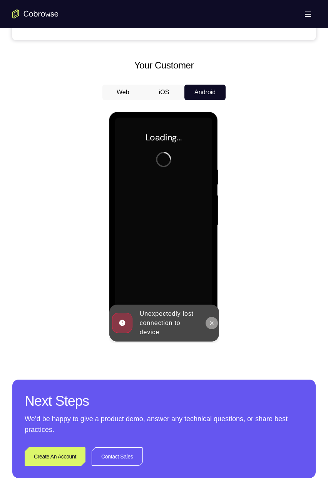
scroll to position [325, 0]
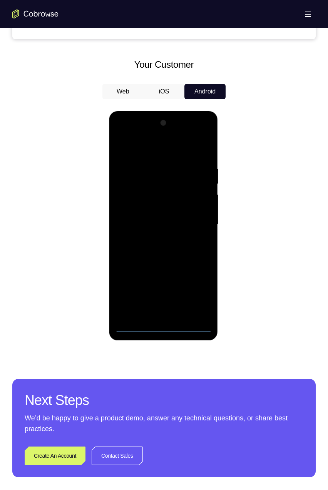
click at [162, 329] on div at bounding box center [163, 224] width 97 height 215
click at [195, 291] on div at bounding box center [163, 224] width 97 height 215
click at [170, 150] on div at bounding box center [163, 224] width 97 height 215
click at [163, 180] on div at bounding box center [163, 224] width 97 height 215
click at [134, 282] on div at bounding box center [163, 224] width 97 height 215
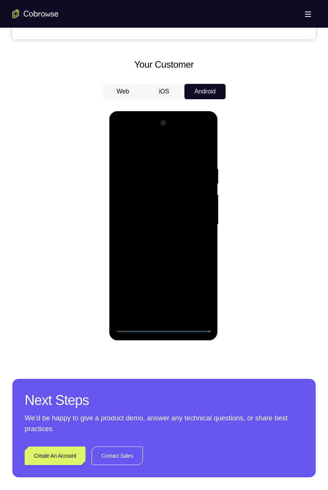
click at [139, 270] on div at bounding box center [163, 224] width 97 height 215
click at [145, 284] on div at bounding box center [163, 224] width 97 height 215
click at [177, 272] on div at bounding box center [163, 224] width 97 height 215
click at [149, 300] on div at bounding box center [163, 224] width 97 height 215
click at [137, 271] on div at bounding box center [163, 224] width 97 height 215
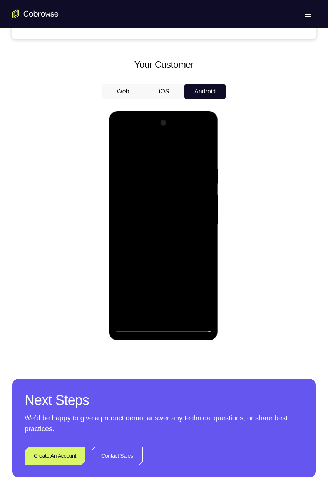
click at [164, 311] on div at bounding box center [163, 224] width 97 height 215
click at [122, 284] on div at bounding box center [163, 224] width 97 height 215
click at [170, 313] on div at bounding box center [163, 224] width 97 height 215
click at [156, 299] on div at bounding box center [163, 224] width 97 height 215
click at [202, 283] on div at bounding box center [163, 224] width 97 height 215
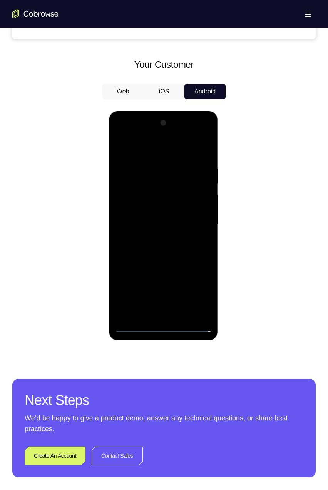
click at [125, 284] on div at bounding box center [163, 224] width 97 height 215
click at [136, 285] on div at bounding box center [163, 224] width 97 height 215
click at [135, 284] on div at bounding box center [163, 224] width 97 height 215
click at [192, 300] on div at bounding box center [163, 224] width 97 height 215
click at [122, 286] on div at bounding box center [163, 224] width 97 height 215
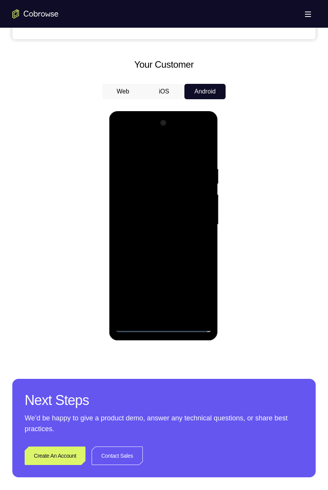
click at [157, 269] on div at bounding box center [163, 224] width 97 height 215
click at [139, 270] on div at bounding box center [163, 224] width 97 height 215
click at [171, 318] on div at bounding box center [163, 224] width 97 height 215
click at [123, 287] on div at bounding box center [163, 224] width 97 height 215
click at [181, 298] on div at bounding box center [163, 224] width 97 height 215
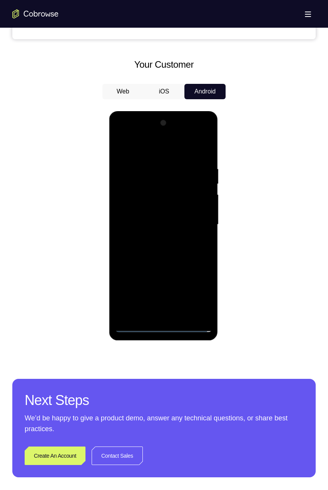
click at [145, 284] on div at bounding box center [163, 224] width 97 height 215
click at [180, 313] on div at bounding box center [163, 224] width 97 height 215
click at [190, 298] on div at bounding box center [163, 224] width 97 height 215
click at [118, 285] on div at bounding box center [163, 224] width 97 height 215
click at [189, 283] on div at bounding box center [163, 224] width 97 height 215
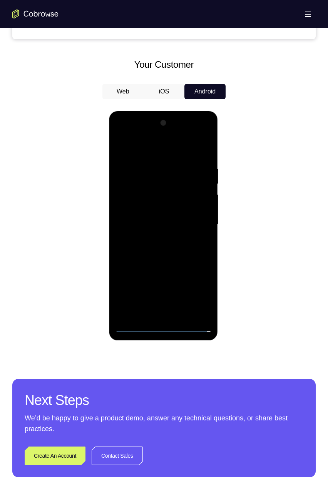
click at [139, 272] on div at bounding box center [163, 224] width 97 height 215
click at [177, 313] on div at bounding box center [163, 224] width 97 height 215
click at [172, 283] on div at bounding box center [163, 224] width 97 height 215
click at [139, 271] on div at bounding box center [163, 224] width 97 height 215
click at [150, 270] on div at bounding box center [163, 224] width 97 height 215
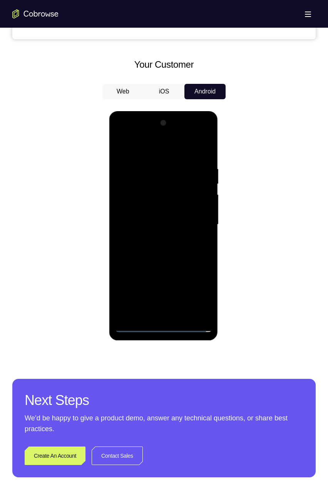
click at [176, 313] on div at bounding box center [163, 224] width 97 height 215
click at [131, 269] on div at bounding box center [163, 224] width 97 height 215
click at [124, 285] on div at bounding box center [163, 224] width 97 height 215
click at [181, 298] on div at bounding box center [163, 224] width 97 height 215
click at [157, 270] on div at bounding box center [163, 224] width 97 height 215
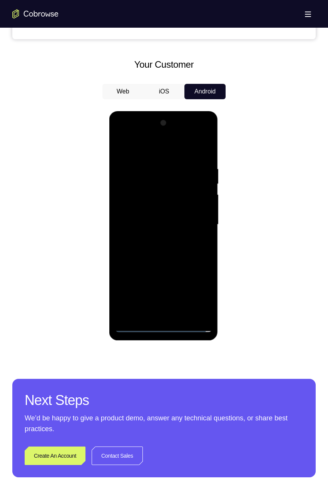
click at [173, 313] on div at bounding box center [163, 224] width 97 height 215
click at [136, 285] on div at bounding box center [163, 224] width 97 height 215
click at [138, 268] on div at bounding box center [163, 224] width 97 height 215
click at [145, 297] on div at bounding box center [163, 224] width 97 height 215
click at [175, 315] on div at bounding box center [163, 224] width 97 height 215
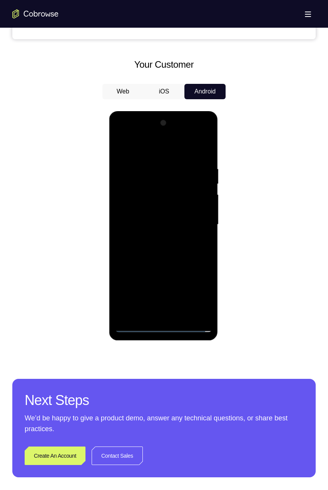
click at [165, 301] on div at bounding box center [163, 224] width 97 height 215
click at [187, 271] on div at bounding box center [163, 224] width 97 height 215
click at [142, 283] on div at bounding box center [163, 224] width 97 height 215
click at [142, 268] on div at bounding box center [163, 224] width 97 height 215
click at [196, 273] on div at bounding box center [163, 224] width 97 height 215
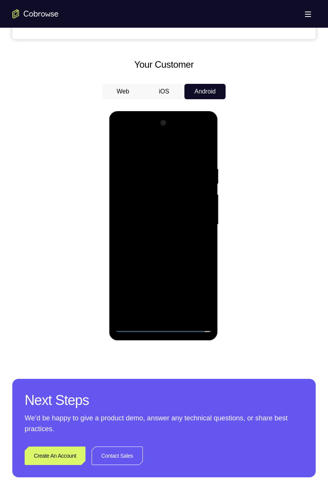
click at [134, 283] on div at bounding box center [163, 224] width 97 height 215
click at [205, 313] on div at bounding box center [163, 224] width 97 height 215
click at [177, 257] on div at bounding box center [163, 224] width 97 height 215
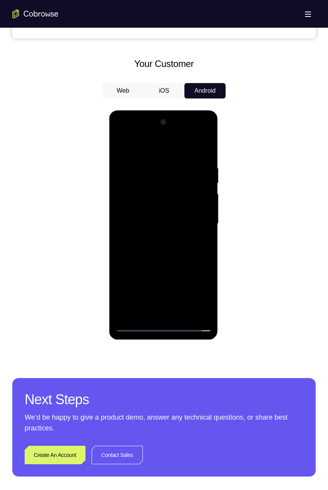
click at [173, 287] on div at bounding box center [163, 223] width 97 height 215
click at [180, 308] on div at bounding box center [163, 223] width 97 height 215
click at [181, 223] on div at bounding box center [163, 223] width 97 height 215
click at [160, 219] on div at bounding box center [163, 223] width 97 height 215
click at [200, 240] on div at bounding box center [163, 223] width 97 height 215
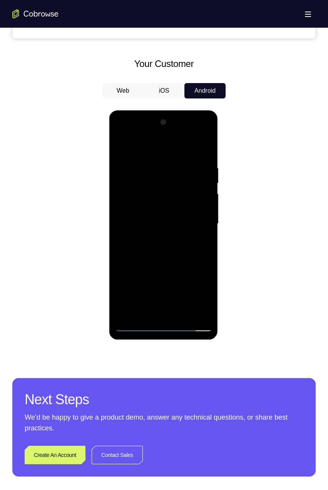
click at [206, 243] on div at bounding box center [163, 223] width 97 height 215
click at [205, 242] on div at bounding box center [163, 223] width 97 height 215
click at [204, 242] on div at bounding box center [163, 223] width 97 height 215
click at [199, 255] on div at bounding box center [163, 223] width 97 height 215
click at [198, 255] on div at bounding box center [163, 223] width 97 height 215
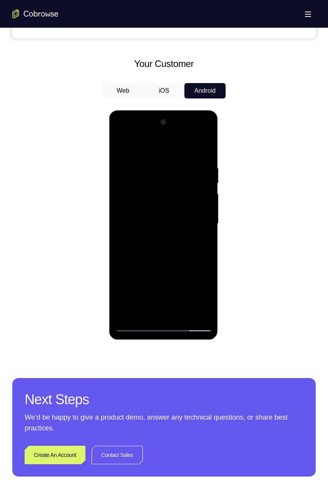
click at [137, 259] on div at bounding box center [163, 223] width 97 height 215
click at [135, 260] on div at bounding box center [163, 223] width 97 height 215
click at [202, 252] on div at bounding box center [163, 223] width 97 height 215
click at [199, 252] on div at bounding box center [163, 223] width 97 height 215
click at [198, 254] on div at bounding box center [163, 223] width 97 height 215
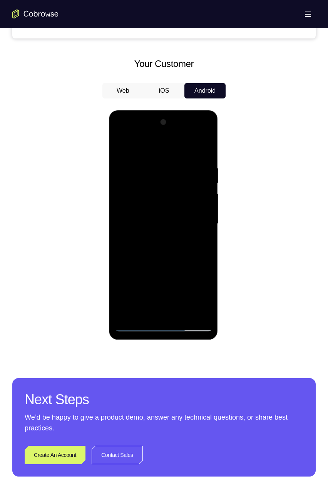
click at [197, 257] on div at bounding box center [163, 223] width 97 height 215
click at [196, 262] on div at bounding box center [163, 223] width 97 height 215
click at [190, 271] on div at bounding box center [163, 223] width 97 height 215
click at [198, 241] on div at bounding box center [163, 223] width 97 height 215
click at [197, 240] on div at bounding box center [163, 223] width 97 height 215
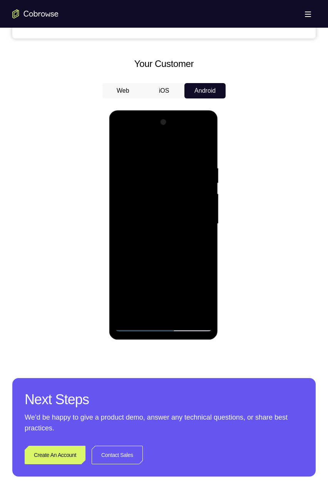
click at [197, 235] on div at bounding box center [163, 223] width 97 height 215
click at [195, 239] on div at bounding box center [163, 223] width 97 height 215
click at [196, 242] on div at bounding box center [163, 223] width 97 height 215
click at [194, 243] on div at bounding box center [163, 223] width 97 height 215
click at [202, 250] on div at bounding box center [163, 223] width 97 height 215
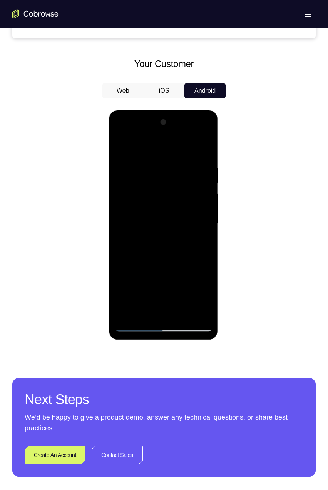
click at [200, 250] on div at bounding box center [163, 223] width 97 height 215
click at [199, 253] on div at bounding box center [163, 223] width 97 height 215
click at [199, 255] on div at bounding box center [163, 223] width 97 height 215
click at [198, 257] on div at bounding box center [163, 223] width 97 height 215
click at [198, 256] on div at bounding box center [163, 223] width 97 height 215
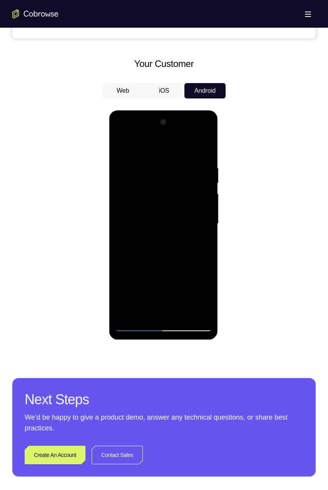
click at [198, 256] on div at bounding box center [163, 223] width 97 height 215
click at [197, 260] on div at bounding box center [163, 223] width 97 height 215
click at [199, 244] on div at bounding box center [163, 223] width 97 height 215
click at [198, 243] on div at bounding box center [163, 223] width 97 height 215
click at [195, 246] on div at bounding box center [163, 223] width 97 height 215
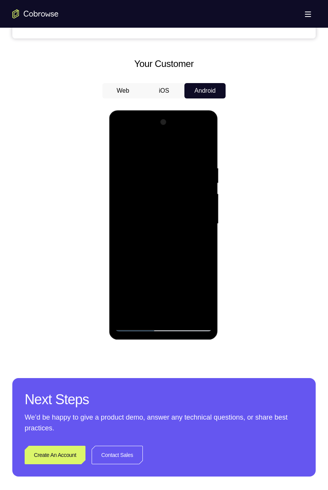
click at [195, 245] on div at bounding box center [163, 223] width 97 height 215
click at [201, 241] on div at bounding box center [163, 223] width 97 height 215
click at [198, 245] on div at bounding box center [163, 223] width 97 height 215
click at [197, 249] on div at bounding box center [163, 223] width 97 height 215
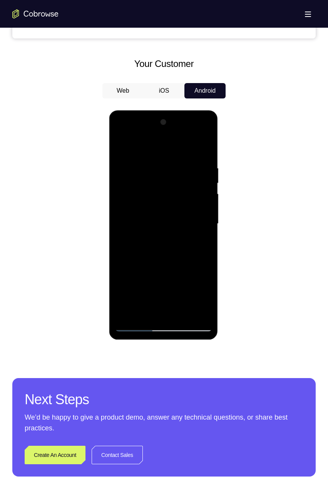
click at [198, 247] on div at bounding box center [163, 223] width 97 height 215
click at [196, 249] on div at bounding box center [163, 223] width 97 height 215
click at [197, 251] on div at bounding box center [163, 223] width 97 height 215
click at [195, 253] on div at bounding box center [163, 223] width 97 height 215
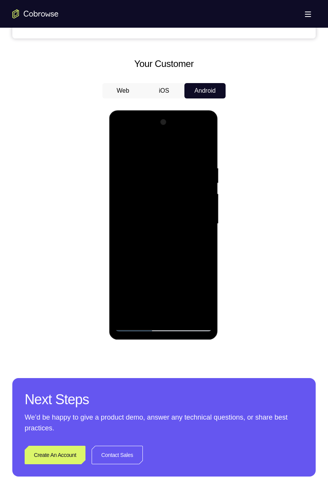
click at [196, 255] on div at bounding box center [163, 223] width 97 height 215
click at [200, 249] on div at bounding box center [163, 223] width 97 height 215
click at [201, 251] on div at bounding box center [163, 223] width 97 height 215
click at [201, 254] on div at bounding box center [163, 223] width 97 height 215
click at [199, 256] on div at bounding box center [163, 223] width 97 height 215
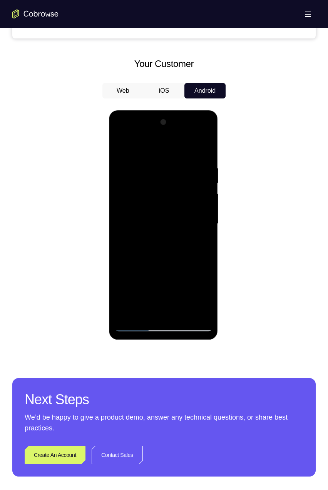
click at [200, 248] on div at bounding box center [163, 223] width 97 height 215
click at [195, 253] on div at bounding box center [163, 223] width 97 height 215
click at [193, 255] on div at bounding box center [163, 223] width 97 height 215
click at [198, 248] on div at bounding box center [163, 223] width 97 height 215
click at [198, 250] on div at bounding box center [163, 223] width 97 height 215
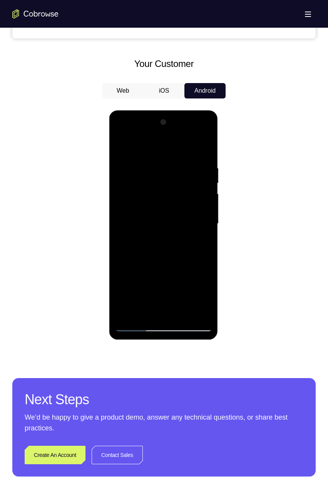
click at [197, 237] on div at bounding box center [163, 223] width 97 height 215
click at [195, 240] on div at bounding box center [163, 223] width 97 height 215
click at [204, 245] on div at bounding box center [163, 223] width 97 height 215
click at [203, 245] on div at bounding box center [163, 223] width 97 height 215
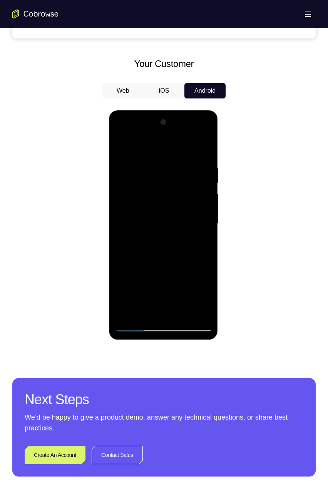
click at [200, 247] on div at bounding box center [163, 223] width 97 height 215
click at [197, 254] on div at bounding box center [163, 223] width 97 height 215
click at [197, 255] on div at bounding box center [163, 223] width 97 height 215
click at [197, 248] on div at bounding box center [163, 223] width 97 height 215
click at [198, 247] on div at bounding box center [163, 223] width 97 height 215
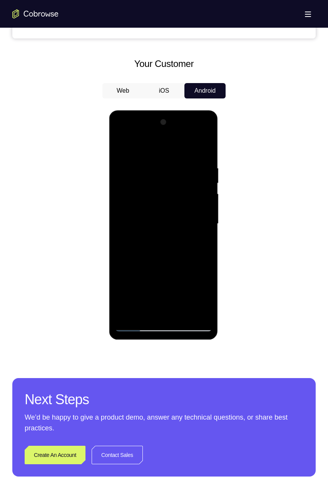
click at [198, 248] on div at bounding box center [163, 223] width 97 height 215
click at [197, 248] on div at bounding box center [163, 223] width 97 height 215
click at [198, 248] on div at bounding box center [163, 223] width 97 height 215
click at [182, 267] on div at bounding box center [163, 223] width 97 height 215
click at [199, 241] on div at bounding box center [163, 223] width 97 height 215
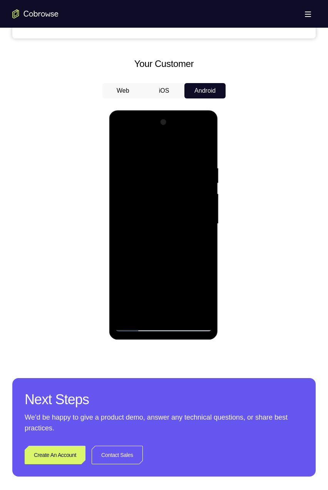
click at [198, 241] on div at bounding box center [163, 223] width 97 height 215
click at [198, 243] on div at bounding box center [163, 223] width 97 height 215
click at [198, 244] on div at bounding box center [163, 223] width 97 height 215
click at [198, 246] on div at bounding box center [163, 223] width 97 height 215
click at [199, 247] on div at bounding box center [163, 223] width 97 height 215
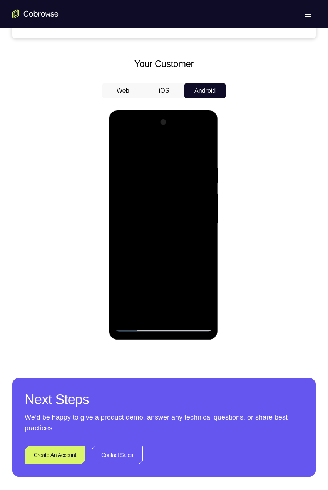
click at [198, 247] on div at bounding box center [163, 223] width 97 height 215
click at [199, 247] on div at bounding box center [163, 223] width 97 height 215
click at [198, 247] on div at bounding box center [163, 223] width 97 height 215
click at [199, 248] on div at bounding box center [163, 223] width 97 height 215
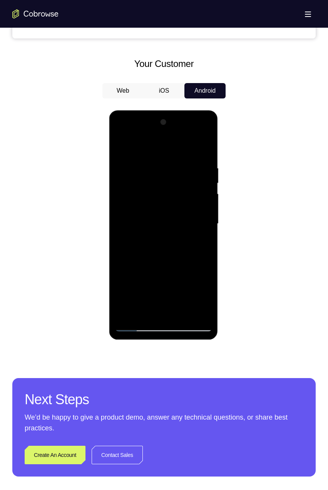
click at [199, 248] on div at bounding box center [163, 223] width 97 height 215
click at [198, 251] on div at bounding box center [163, 223] width 97 height 215
click at [195, 245] on div at bounding box center [163, 223] width 97 height 215
click at [193, 247] on div at bounding box center [163, 223] width 97 height 215
click at [194, 247] on div at bounding box center [163, 223] width 97 height 215
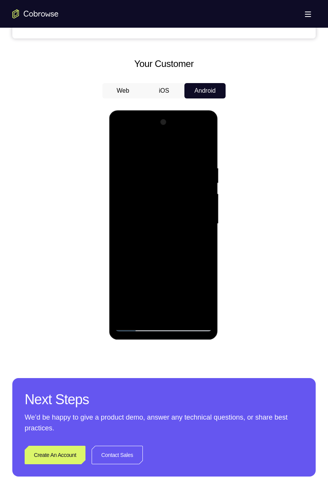
click at [195, 248] on div at bounding box center [163, 223] width 97 height 215
click at [194, 250] on div at bounding box center [163, 223] width 97 height 215
click at [195, 249] on div at bounding box center [163, 223] width 97 height 215
click at [196, 248] on div at bounding box center [163, 223] width 97 height 215
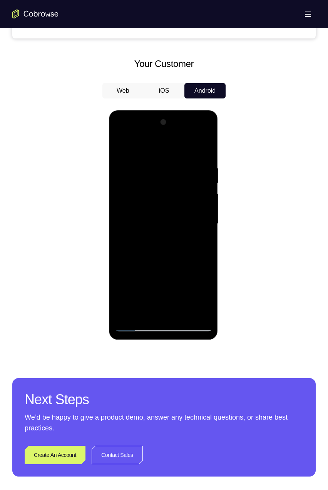
click at [195, 250] on div at bounding box center [163, 223] width 97 height 215
click at [195, 263] on div at bounding box center [163, 223] width 97 height 215
click at [197, 249] on div at bounding box center [163, 223] width 97 height 215
click at [195, 250] on div at bounding box center [163, 223] width 97 height 215
click at [195, 249] on div at bounding box center [163, 223] width 97 height 215
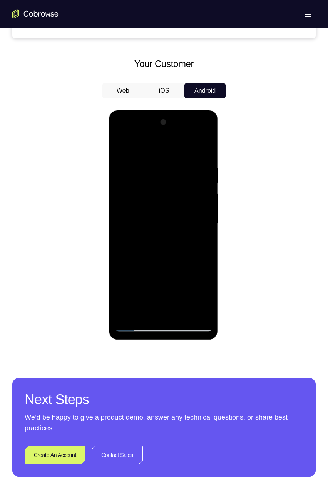
click at [195, 251] on div at bounding box center [163, 223] width 97 height 215
click at [194, 252] on div at bounding box center [163, 223] width 97 height 215
click at [195, 252] on div at bounding box center [163, 223] width 97 height 215
click at [195, 253] on div at bounding box center [163, 223] width 97 height 215
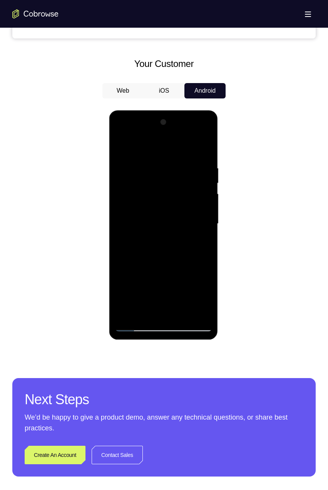
click at [194, 255] on div at bounding box center [163, 223] width 97 height 215
click at [193, 258] on div at bounding box center [163, 223] width 97 height 215
click at [197, 248] on div at bounding box center [163, 223] width 97 height 215
click at [194, 249] on div at bounding box center [163, 223] width 97 height 215
click at [193, 250] on div at bounding box center [163, 223] width 97 height 215
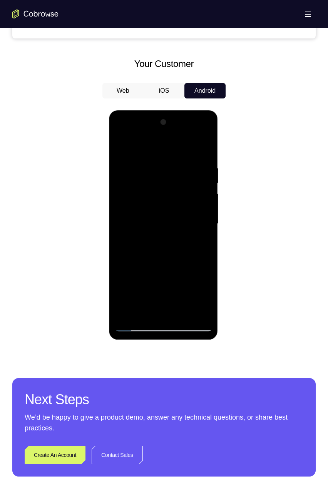
click at [192, 252] on div at bounding box center [163, 223] width 97 height 215
click at [191, 253] on div at bounding box center [163, 223] width 97 height 215
click at [192, 252] on div at bounding box center [163, 223] width 97 height 215
click at [192, 255] on div at bounding box center [163, 223] width 97 height 215
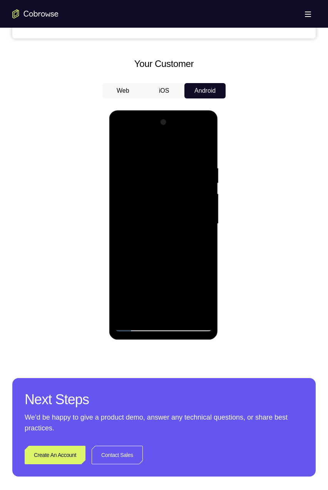
click at [193, 254] on div at bounding box center [163, 223] width 97 height 215
click at [196, 238] on div at bounding box center [163, 223] width 97 height 215
click at [198, 240] on div at bounding box center [163, 223] width 97 height 215
click at [197, 240] on div at bounding box center [163, 223] width 97 height 215
click at [197, 239] on div at bounding box center [163, 223] width 97 height 215
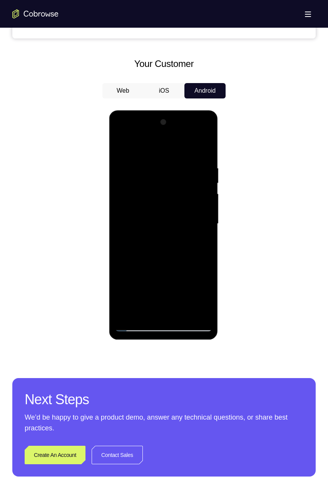
click at [197, 240] on div at bounding box center [163, 223] width 97 height 215
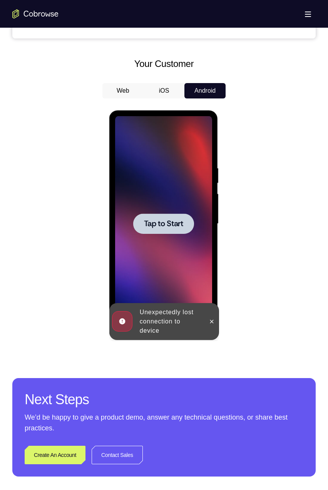
click at [178, 220] on span "Tap to Start" at bounding box center [162, 224] width 39 height 8
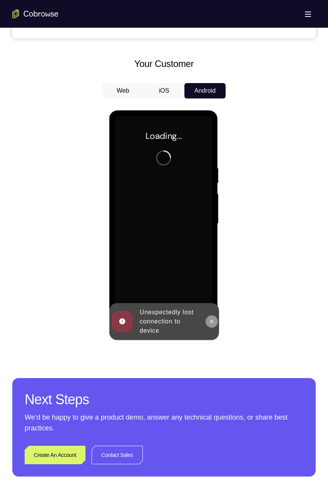
click at [211, 324] on icon at bounding box center [211, 321] width 6 height 6
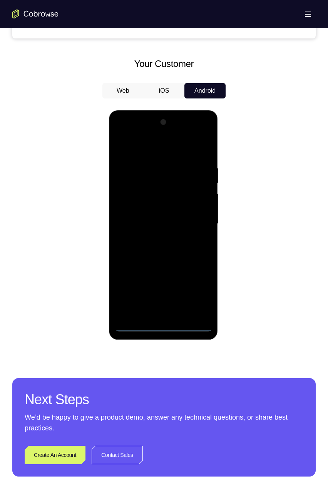
click at [157, 324] on div at bounding box center [163, 223] width 97 height 215
click at [161, 326] on div at bounding box center [163, 223] width 97 height 215
click at [198, 297] on div at bounding box center [163, 223] width 97 height 215
click at [163, 150] on div at bounding box center [163, 223] width 97 height 215
click at [170, 182] on div at bounding box center [163, 223] width 97 height 215
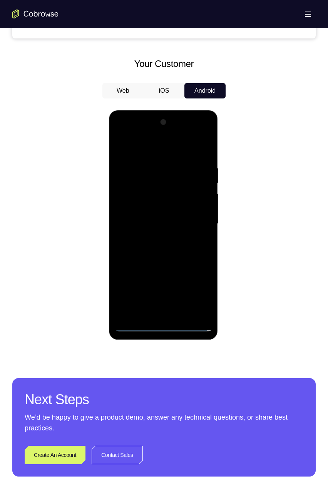
click at [206, 270] on div at bounding box center [163, 223] width 97 height 215
click at [196, 271] on div at bounding box center [163, 223] width 97 height 215
click at [152, 272] on div at bounding box center [163, 223] width 97 height 215
click at [181, 298] on div at bounding box center [163, 223] width 97 height 215
click at [177, 309] on div at bounding box center [163, 223] width 97 height 215
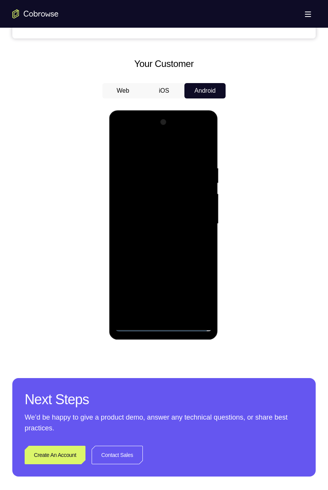
click at [155, 282] on div at bounding box center [163, 223] width 97 height 215
click at [185, 270] on div at bounding box center [163, 223] width 97 height 215
click at [202, 281] on div at bounding box center [163, 223] width 97 height 215
click at [191, 298] on div at bounding box center [163, 223] width 97 height 215
click at [183, 312] on div at bounding box center [163, 223] width 97 height 215
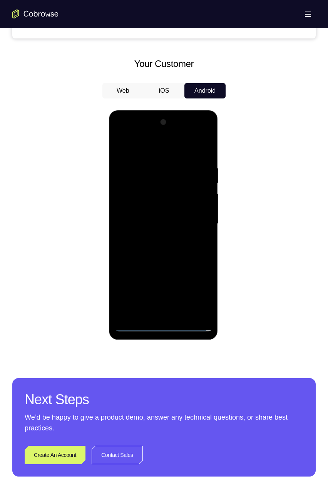
click at [195, 270] on div at bounding box center [163, 223] width 97 height 215
click at [182, 296] on div at bounding box center [163, 223] width 97 height 215
click at [202, 281] on div at bounding box center [163, 223] width 97 height 215
click at [187, 270] on div at bounding box center [163, 223] width 97 height 215
click at [182, 298] on div at bounding box center [163, 223] width 97 height 215
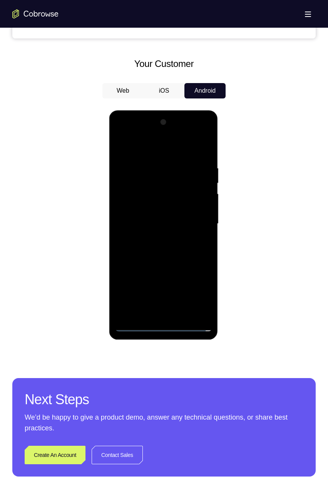
click at [138, 267] on div at bounding box center [163, 223] width 97 height 215
click at [206, 312] on div at bounding box center [163, 223] width 97 height 215
click at [178, 215] on div at bounding box center [163, 223] width 97 height 215
click at [161, 239] on div at bounding box center [163, 223] width 97 height 215
click at [199, 240] on div at bounding box center [163, 223] width 97 height 215
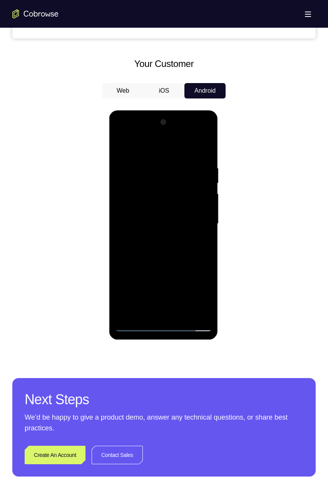
click at [199, 242] on div at bounding box center [163, 223] width 97 height 215
click at [198, 240] on div at bounding box center [163, 223] width 97 height 215
click at [196, 241] on div at bounding box center [163, 223] width 97 height 215
click at [194, 242] on div at bounding box center [163, 223] width 97 height 215
click at [202, 258] on div at bounding box center [163, 223] width 97 height 215
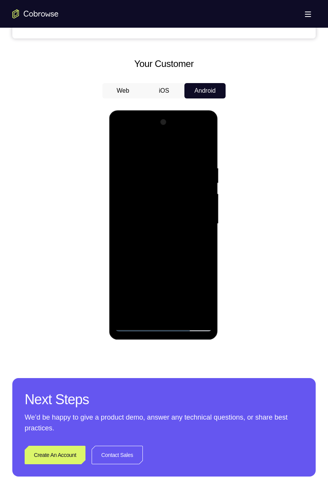
click at [178, 259] on div at bounding box center [163, 223] width 97 height 215
click at [200, 258] on div at bounding box center [163, 223] width 97 height 215
click at [202, 258] on div at bounding box center [163, 223] width 97 height 215
click at [201, 258] on div at bounding box center [163, 223] width 97 height 215
click at [183, 255] on div at bounding box center [163, 223] width 97 height 215
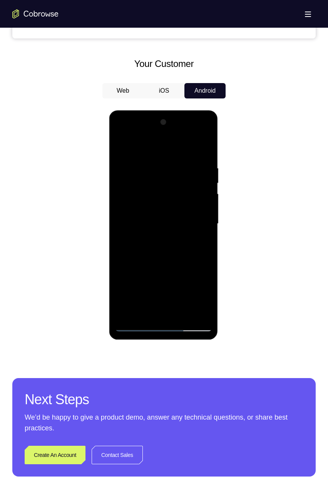
click at [185, 253] on div at bounding box center [163, 223] width 97 height 215
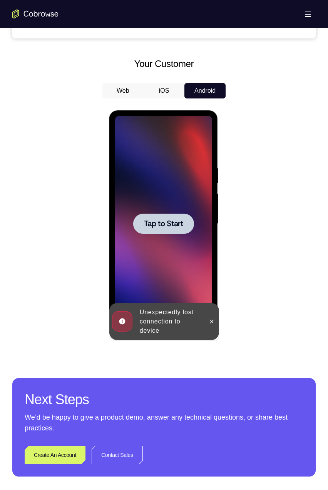
click at [180, 227] on span "Tap to Start" at bounding box center [162, 224] width 39 height 8
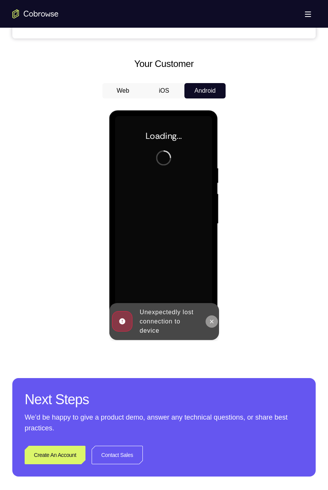
click at [211, 322] on icon at bounding box center [211, 321] width 3 height 3
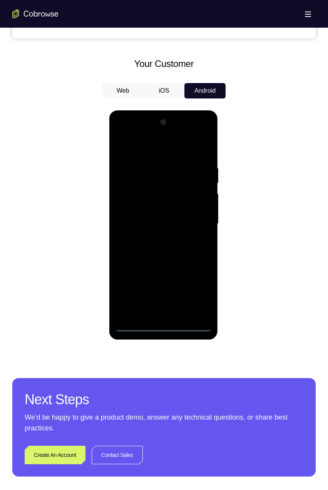
click at [161, 327] on div at bounding box center [163, 223] width 97 height 215
click at [198, 287] on div at bounding box center [163, 223] width 97 height 215
click at [170, 148] on div at bounding box center [163, 223] width 97 height 215
click at [167, 181] on div at bounding box center [163, 223] width 97 height 215
click at [173, 296] on div at bounding box center [163, 223] width 97 height 215
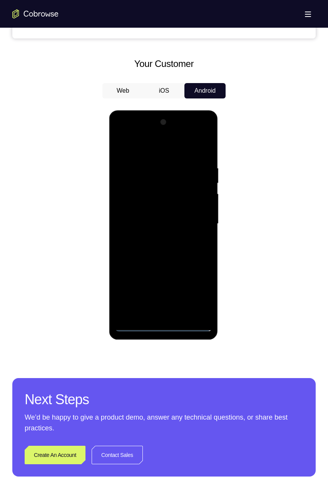
click at [152, 268] on div at bounding box center [163, 223] width 97 height 215
click at [123, 287] on div at bounding box center [163, 223] width 97 height 215
click at [135, 300] on div at bounding box center [163, 223] width 97 height 215
click at [133, 296] on div at bounding box center [163, 223] width 97 height 215
click at [137, 270] on div at bounding box center [163, 223] width 97 height 215
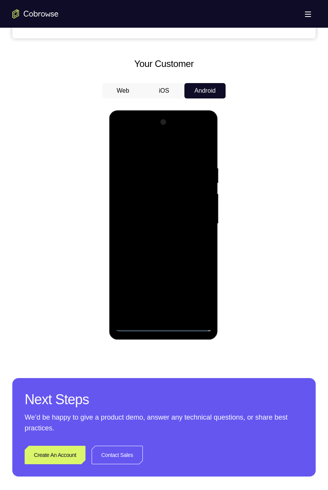
click at [147, 268] on div at bounding box center [163, 223] width 97 height 215
click at [135, 287] on div at bounding box center [163, 223] width 97 height 215
click at [170, 312] on div at bounding box center [163, 223] width 97 height 215
click at [206, 309] on div at bounding box center [163, 223] width 97 height 215
click at [145, 206] on div at bounding box center [163, 223] width 97 height 215
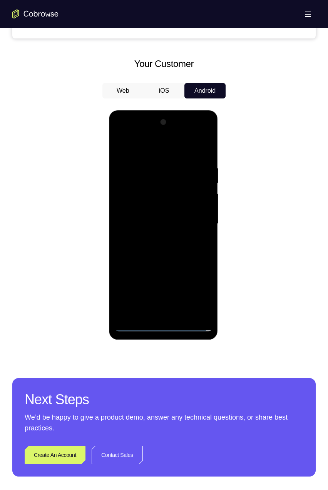
click at [154, 264] on div at bounding box center [163, 223] width 97 height 215
click at [180, 298] on div at bounding box center [163, 223] width 97 height 215
click at [167, 185] on div at bounding box center [163, 223] width 97 height 215
click at [164, 222] on div at bounding box center [163, 223] width 97 height 215
click at [173, 134] on div at bounding box center [163, 223] width 97 height 215
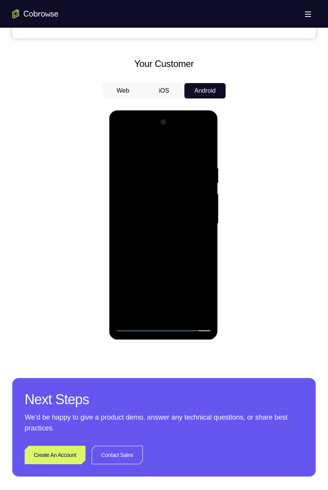
click at [206, 270] on div at bounding box center [163, 223] width 97 height 215
click at [193, 271] on div at bounding box center [163, 223] width 97 height 215
click at [149, 271] on div at bounding box center [163, 223] width 97 height 215
click at [180, 299] on div at bounding box center [163, 223] width 97 height 215
click at [175, 310] on div at bounding box center [163, 223] width 97 height 215
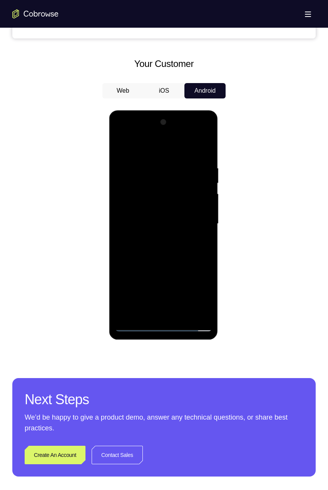
click at [153, 282] on div at bounding box center [163, 223] width 97 height 215
click at [182, 270] on div at bounding box center [163, 223] width 97 height 215
click at [198, 281] on div at bounding box center [163, 223] width 97 height 215
click at [191, 296] on div at bounding box center [163, 223] width 97 height 215
click at [182, 311] on div at bounding box center [163, 223] width 97 height 215
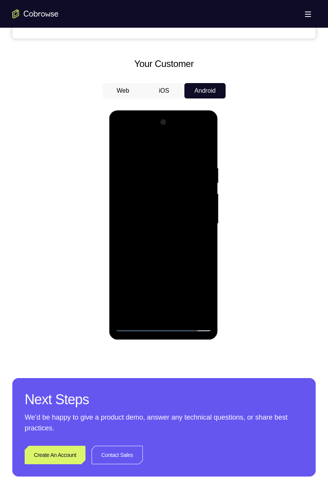
click at [197, 268] on div at bounding box center [163, 223] width 97 height 215
click at [181, 299] on div at bounding box center [163, 223] width 97 height 215
click at [202, 285] on div at bounding box center [163, 223] width 97 height 215
click at [186, 271] on div at bounding box center [163, 223] width 97 height 215
click at [183, 299] on div at bounding box center [163, 223] width 97 height 215
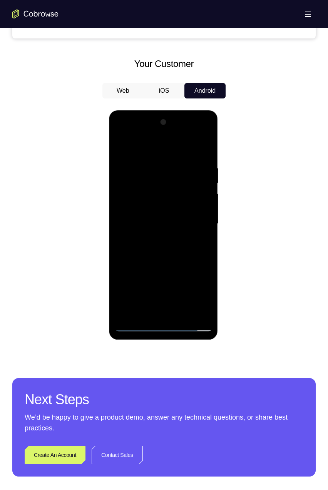
click at [136, 267] on div at bounding box center [163, 223] width 97 height 215
click at [203, 310] on div at bounding box center [163, 223] width 97 height 215
click at [169, 275] on div at bounding box center [163, 223] width 97 height 215
click at [191, 233] on div at bounding box center [163, 223] width 97 height 215
click at [173, 248] on div at bounding box center [163, 223] width 97 height 215
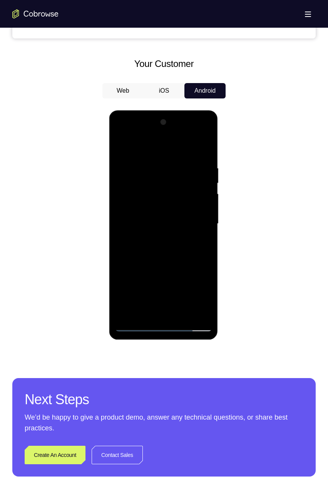
click at [195, 135] on div at bounding box center [163, 223] width 97 height 215
click at [176, 147] on div at bounding box center [163, 223] width 97 height 215
click at [163, 189] on div at bounding box center [163, 223] width 97 height 215
click at [209, 286] on div at bounding box center [163, 223] width 97 height 215
click at [172, 207] on div at bounding box center [163, 223] width 97 height 215
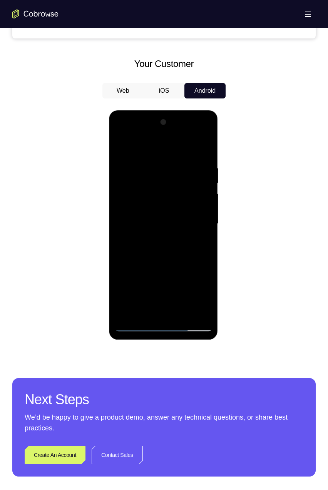
click at [161, 193] on div at bounding box center [163, 223] width 97 height 215
click at [192, 134] on div at bounding box center [163, 223] width 97 height 215
click at [178, 147] on div at bounding box center [163, 223] width 97 height 215
click at [162, 191] on div at bounding box center [163, 223] width 97 height 215
click at [193, 134] on div at bounding box center [163, 223] width 97 height 215
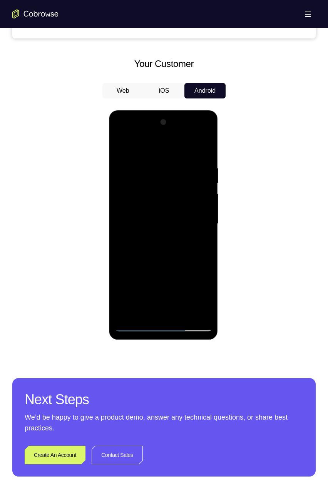
click at [176, 147] on div at bounding box center [163, 223] width 97 height 215
click at [163, 190] on div at bounding box center [163, 223] width 97 height 215
click at [163, 192] on div at bounding box center [163, 223] width 97 height 215
click at [203, 216] on div at bounding box center [163, 223] width 97 height 215
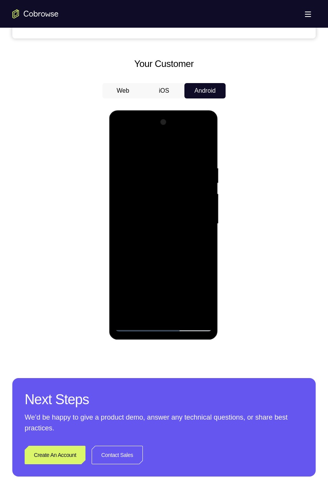
click at [152, 235] on div at bounding box center [163, 223] width 97 height 215
click at [164, 309] on div at bounding box center [163, 223] width 97 height 215
click at [168, 310] on div at bounding box center [163, 223] width 97 height 215
click at [166, 310] on div at bounding box center [163, 223] width 97 height 215
click at [168, 251] on div at bounding box center [163, 223] width 97 height 215
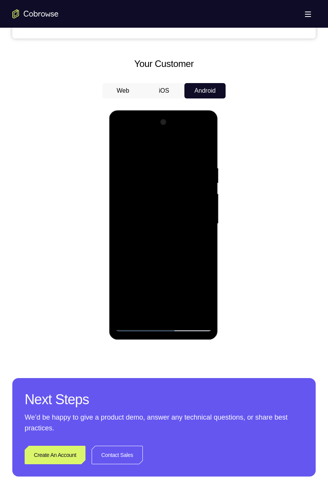
click at [192, 291] on div at bounding box center [163, 223] width 97 height 215
click at [170, 276] on div at bounding box center [163, 223] width 97 height 215
click at [193, 135] on div at bounding box center [163, 223] width 97 height 215
click at [174, 147] on div at bounding box center [163, 223] width 97 height 215
click at [165, 189] on div at bounding box center [163, 223] width 97 height 215
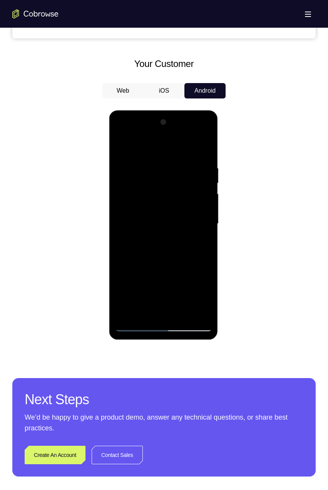
click at [172, 206] on div at bounding box center [163, 223] width 97 height 215
click at [160, 190] on div at bounding box center [163, 223] width 97 height 215
click at [195, 133] on div at bounding box center [163, 223] width 97 height 215
click at [207, 224] on div at bounding box center [163, 223] width 97 height 215
click at [207, 208] on div at bounding box center [163, 223] width 97 height 215
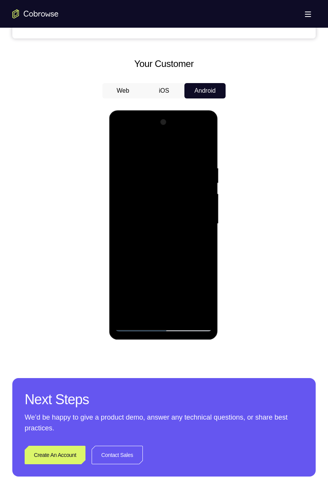
click at [208, 193] on div at bounding box center [163, 223] width 97 height 215
click at [207, 177] on div at bounding box center [163, 223] width 97 height 215
click at [207, 162] on div at bounding box center [163, 223] width 97 height 215
click at [180, 148] on div at bounding box center [163, 223] width 97 height 215
click at [161, 193] on div at bounding box center [163, 223] width 97 height 215
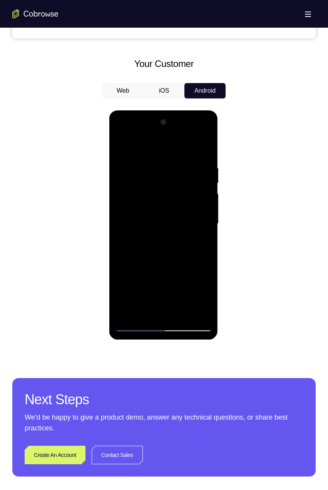
click at [194, 133] on div at bounding box center [163, 223] width 97 height 215
click at [205, 162] on div at bounding box center [163, 223] width 97 height 215
click at [180, 148] on div at bounding box center [163, 223] width 97 height 215
click at [163, 193] on div at bounding box center [163, 223] width 97 height 215
click at [205, 216] on div at bounding box center [163, 223] width 97 height 215
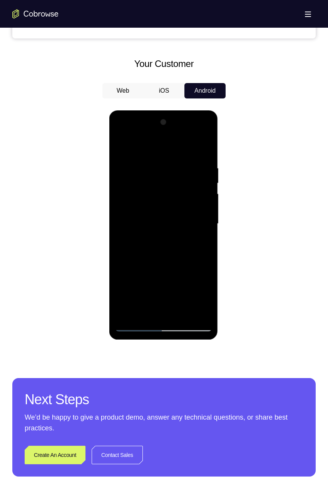
click at [203, 216] on div at bounding box center [163, 223] width 97 height 215
click at [117, 155] on div at bounding box center [163, 223] width 97 height 215
click at [120, 156] on div at bounding box center [163, 223] width 97 height 215
click at [164, 306] on div at bounding box center [163, 223] width 97 height 215
click at [178, 266] on div at bounding box center [163, 223] width 97 height 215
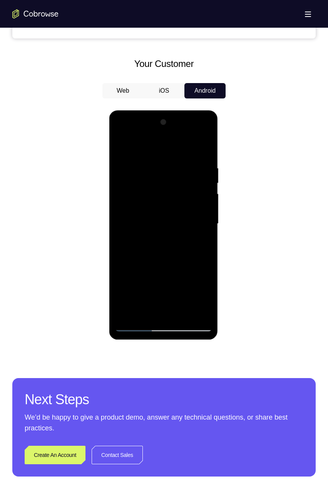
click at [177, 264] on div at bounding box center [163, 223] width 97 height 215
click at [160, 249] on div at bounding box center [163, 223] width 97 height 215
click at [157, 254] on div at bounding box center [163, 223] width 97 height 215
click at [161, 272] on div at bounding box center [163, 223] width 97 height 215
click at [148, 295] on div at bounding box center [163, 223] width 97 height 215
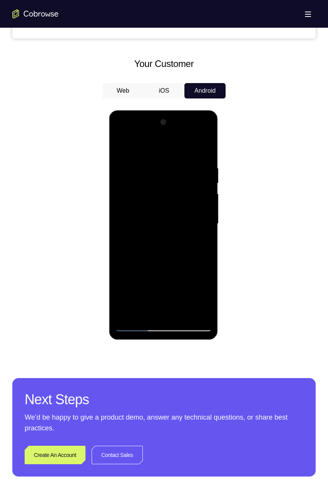
click at [129, 310] on div at bounding box center [163, 223] width 97 height 215
click at [137, 293] on div at bounding box center [163, 223] width 97 height 215
click at [198, 197] on div at bounding box center [163, 223] width 97 height 215
click at [130, 306] on div at bounding box center [163, 223] width 97 height 215
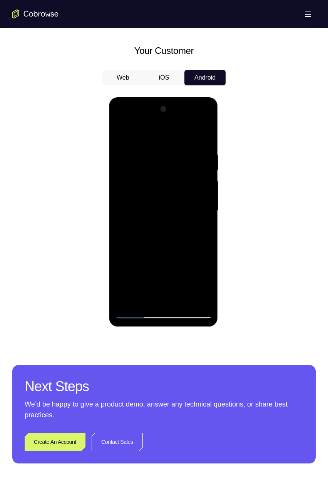
click at [160, 299] on div at bounding box center [163, 210] width 97 height 215
click at [163, 277] on div at bounding box center [163, 210] width 97 height 215
click at [165, 291] on div at bounding box center [163, 210] width 97 height 215
click at [165, 290] on div at bounding box center [163, 210] width 97 height 215
click at [166, 291] on div at bounding box center [163, 210] width 97 height 215
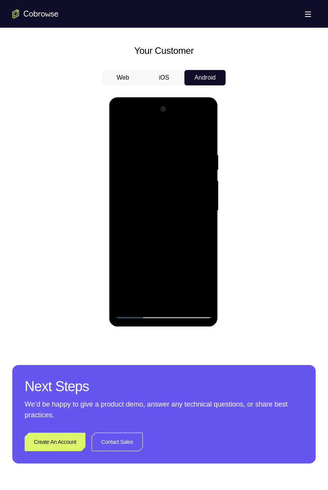
click at [166, 288] on div at bounding box center [163, 210] width 97 height 215
click at [165, 286] on div at bounding box center [163, 210] width 97 height 215
click at [181, 236] on div at bounding box center [163, 210] width 97 height 215
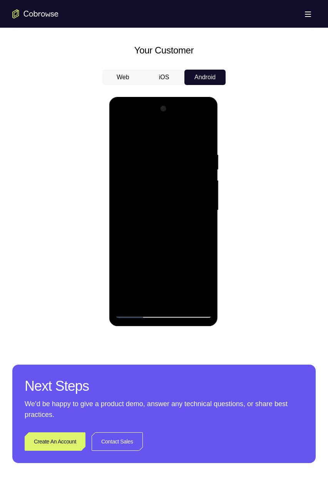
scroll to position [336, 0]
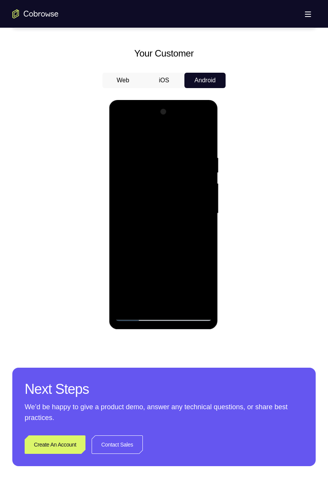
click at [162, 126] on div at bounding box center [163, 213] width 97 height 215
click at [163, 120] on div at bounding box center [163, 213] width 97 height 215
click at [162, 124] on div at bounding box center [163, 213] width 97 height 215
click at [159, 125] on div at bounding box center [163, 213] width 97 height 215
click at [153, 124] on div at bounding box center [163, 213] width 97 height 215
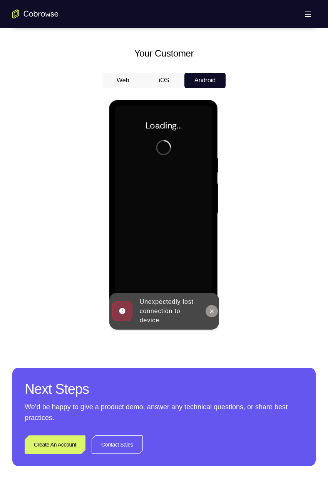
click at [215, 310] on button at bounding box center [211, 311] width 12 height 12
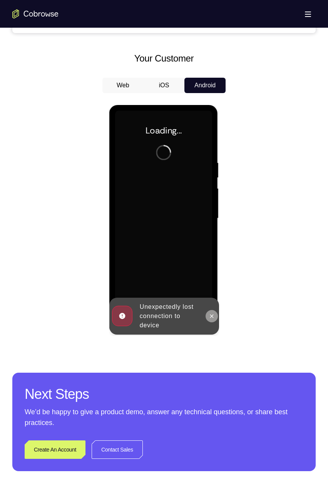
scroll to position [330, 0]
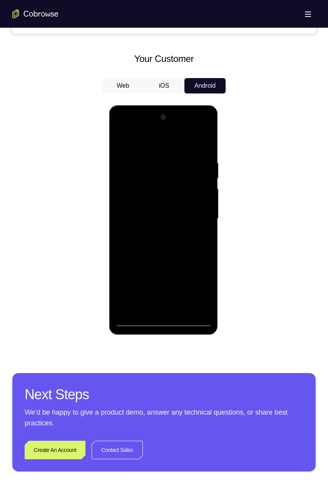
click at [166, 321] on div at bounding box center [163, 218] width 97 height 215
click at [195, 285] on div at bounding box center [163, 218] width 97 height 215
click at [161, 133] on div at bounding box center [163, 218] width 97 height 215
click at [160, 142] on div at bounding box center [163, 218] width 97 height 215
click at [156, 173] on div at bounding box center [163, 218] width 97 height 215
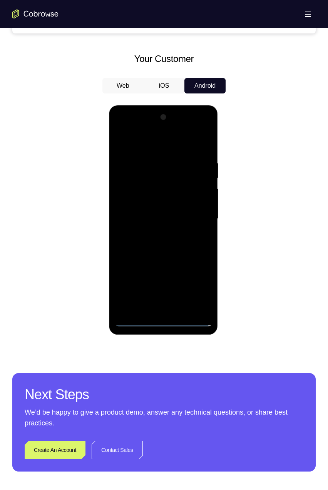
click at [136, 275] on div at bounding box center [163, 218] width 97 height 215
click at [141, 262] on div at bounding box center [163, 218] width 97 height 215
click at [143, 276] on div at bounding box center [163, 218] width 97 height 215
click at [177, 265] on div at bounding box center [163, 218] width 97 height 215
click at [153, 290] on div at bounding box center [163, 218] width 97 height 215
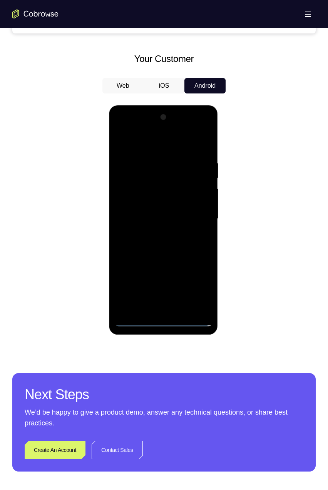
click at [137, 267] on div at bounding box center [163, 218] width 97 height 215
click at [145, 277] on div at bounding box center [163, 218] width 97 height 215
click at [166, 302] on div at bounding box center [163, 218] width 97 height 215
click at [192, 290] on div at bounding box center [163, 218] width 97 height 215
click at [166, 265] on div at bounding box center [163, 218] width 97 height 215
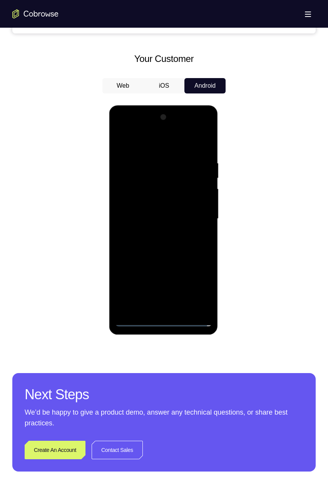
click at [168, 307] on div at bounding box center [163, 218] width 97 height 215
click at [155, 292] on div at bounding box center [163, 218] width 97 height 215
click at [195, 263] on div at bounding box center [163, 218] width 97 height 215
click at [176, 264] on div at bounding box center [163, 218] width 97 height 215
click at [133, 280] on div at bounding box center [163, 218] width 97 height 215
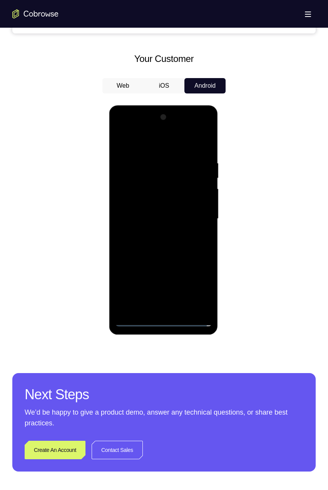
click at [186, 263] on div at bounding box center [163, 218] width 97 height 215
click at [180, 288] on div at bounding box center [163, 218] width 97 height 215
click at [176, 305] on div at bounding box center [163, 218] width 97 height 215
click at [159, 265] on div at bounding box center [163, 218] width 97 height 215
click at [195, 263] on div at bounding box center [163, 218] width 97 height 215
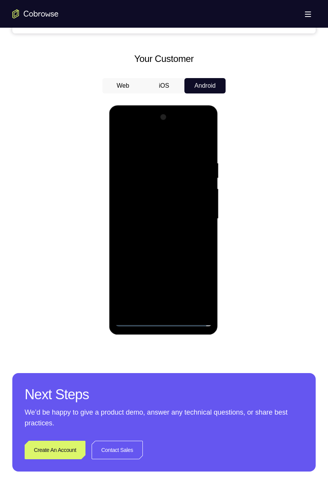
click at [175, 304] on div at bounding box center [163, 218] width 97 height 215
click at [171, 288] on div at bounding box center [163, 218] width 97 height 215
click at [140, 263] on div at bounding box center [163, 218] width 97 height 215
click at [145, 282] on div at bounding box center [163, 218] width 97 height 215
click at [203, 305] on div at bounding box center [163, 218] width 97 height 215
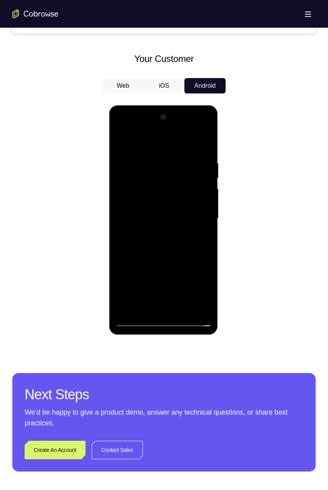
click at [162, 204] on div at bounding box center [163, 218] width 97 height 215
click at [166, 279] on div at bounding box center [163, 218] width 97 height 215
click at [178, 299] on div at bounding box center [163, 218] width 97 height 215
click at [179, 244] on div at bounding box center [163, 218] width 97 height 215
click at [205, 237] on div at bounding box center [163, 218] width 97 height 215
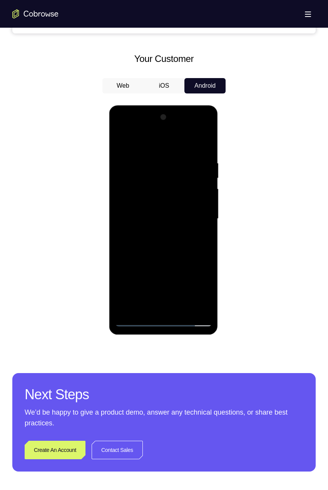
click at [161, 223] on div at bounding box center [163, 218] width 97 height 215
click at [197, 238] on div at bounding box center [163, 218] width 97 height 215
click at [199, 238] on div at bounding box center [163, 218] width 97 height 215
click at [193, 240] on div at bounding box center [163, 218] width 97 height 215
click at [192, 240] on div at bounding box center [163, 218] width 97 height 215
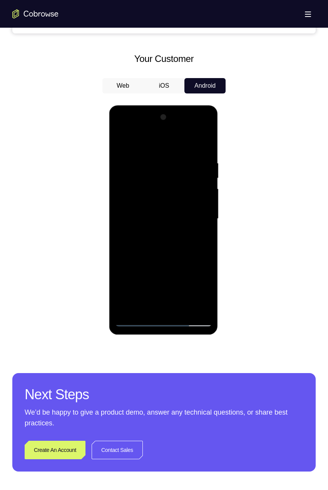
click at [188, 242] on div at bounding box center [163, 218] width 97 height 215
click at [189, 241] on div at bounding box center [163, 218] width 97 height 215
click at [203, 238] on div at bounding box center [163, 218] width 97 height 215
click at [203, 237] on div at bounding box center [163, 218] width 97 height 215
click at [201, 236] on div at bounding box center [163, 218] width 97 height 215
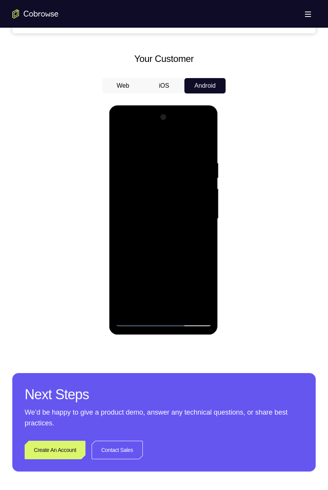
click at [200, 236] on div at bounding box center [163, 218] width 97 height 215
click at [197, 240] on div at bounding box center [163, 218] width 97 height 215
click at [197, 239] on div at bounding box center [163, 218] width 97 height 215
click at [196, 240] on div at bounding box center [163, 218] width 97 height 215
click at [195, 243] on div at bounding box center [163, 218] width 97 height 215
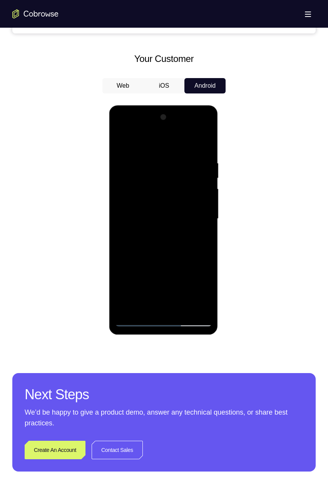
click at [196, 233] on div at bounding box center [163, 218] width 97 height 215
click at [196, 237] on div at bounding box center [163, 218] width 97 height 215
click at [197, 236] on div at bounding box center [163, 218] width 97 height 215
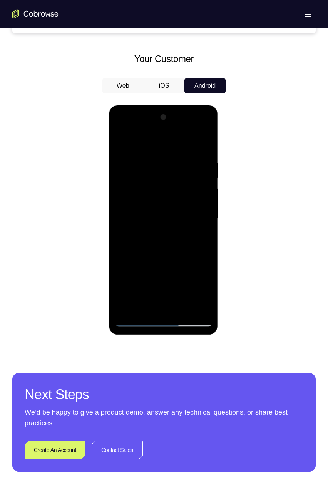
click at [193, 232] on div at bounding box center [163, 218] width 97 height 215
click at [195, 232] on div at bounding box center [163, 218] width 97 height 215
click at [197, 233] on div at bounding box center [163, 218] width 97 height 215
click at [193, 238] on div at bounding box center [163, 218] width 97 height 215
click at [195, 237] on div at bounding box center [163, 218] width 97 height 215
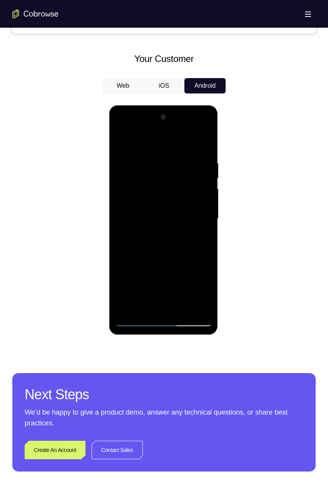
click at [202, 240] on div at bounding box center [163, 218] width 97 height 215
click at [201, 240] on div at bounding box center [163, 218] width 97 height 215
click at [202, 241] on div at bounding box center [163, 218] width 97 height 215
click at [200, 244] on div at bounding box center [163, 218] width 97 height 215
click at [195, 242] on div at bounding box center [163, 218] width 97 height 215
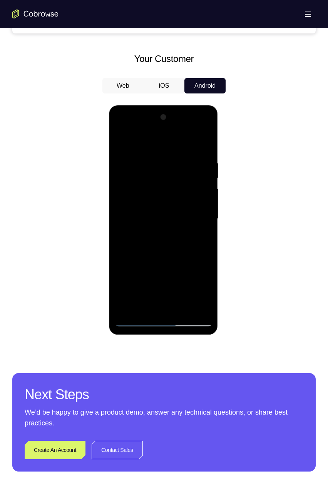
click at [195, 242] on div at bounding box center [163, 218] width 97 height 215
click at [195, 243] on div at bounding box center [163, 218] width 97 height 215
click at [197, 246] on div at bounding box center [163, 218] width 97 height 215
click at [197, 243] on div at bounding box center [163, 218] width 97 height 215
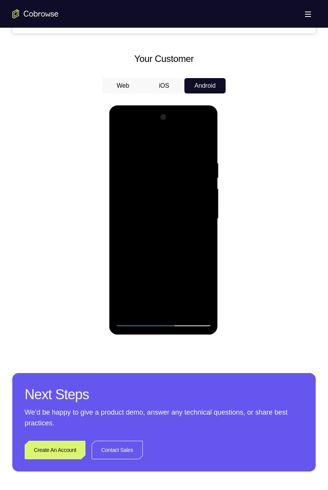
click at [195, 240] on div at bounding box center [163, 218] width 97 height 215
click at [196, 241] on div at bounding box center [163, 218] width 97 height 215
click at [197, 243] on div at bounding box center [163, 218] width 97 height 215
click at [195, 242] on div at bounding box center [163, 218] width 97 height 215
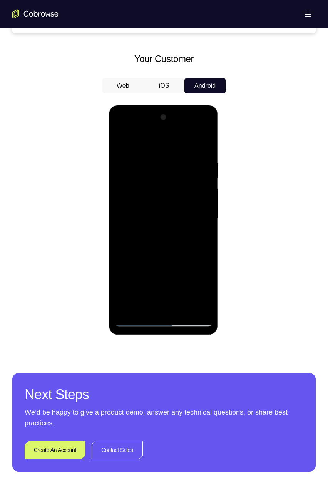
click at [192, 243] on div at bounding box center [163, 218] width 97 height 215
click at [193, 242] on div at bounding box center [163, 218] width 97 height 215
click at [193, 244] on div at bounding box center [163, 218] width 97 height 215
click at [193, 246] on div at bounding box center [163, 218] width 97 height 215
click at [193, 247] on div at bounding box center [163, 218] width 97 height 215
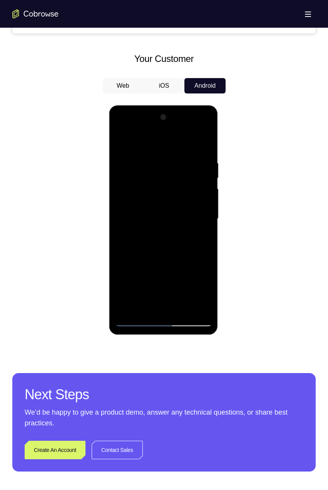
click at [193, 247] on div at bounding box center [163, 218] width 97 height 215
click at [194, 248] on div at bounding box center [163, 218] width 97 height 215
click at [194, 247] on div at bounding box center [163, 218] width 97 height 215
click at [193, 247] on div at bounding box center [163, 218] width 97 height 215
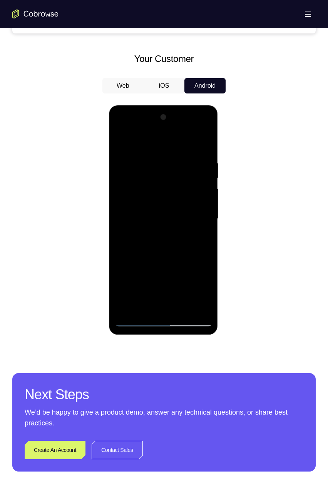
click at [194, 247] on div at bounding box center [163, 218] width 97 height 215
click at [195, 247] on div at bounding box center [163, 218] width 97 height 215
click at [194, 247] on div at bounding box center [163, 218] width 97 height 215
click at [195, 247] on div at bounding box center [163, 218] width 97 height 215
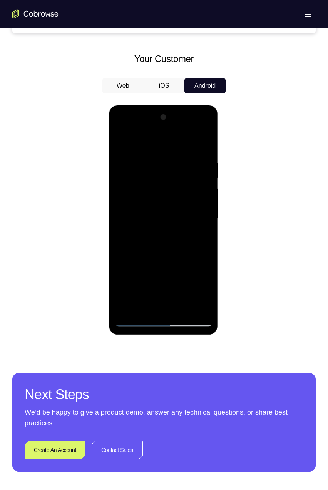
click at [193, 248] on div at bounding box center [163, 218] width 97 height 215
click at [194, 249] on div at bounding box center [163, 218] width 97 height 215
click at [193, 250] on div at bounding box center [163, 218] width 97 height 215
click at [193, 248] on div at bounding box center [163, 218] width 97 height 215
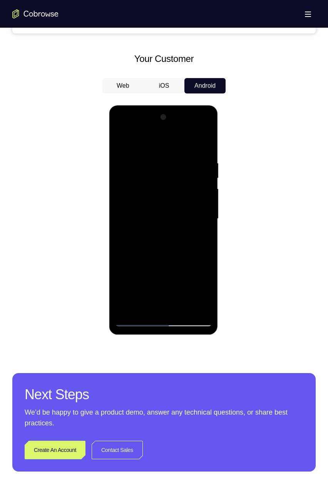
click at [192, 249] on div at bounding box center [163, 218] width 97 height 215
click at [193, 248] on div at bounding box center [163, 218] width 97 height 215
click at [193, 247] on div at bounding box center [163, 218] width 97 height 215
click at [193, 248] on div at bounding box center [163, 218] width 97 height 215
click at [195, 250] on div at bounding box center [163, 218] width 97 height 215
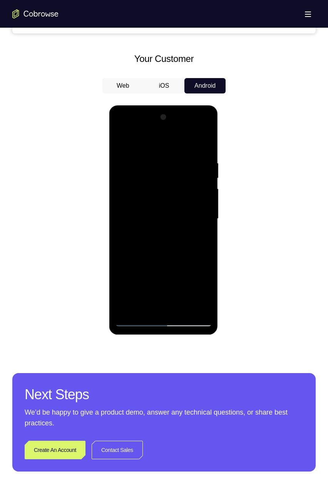
click at [193, 245] on div at bounding box center [163, 218] width 97 height 215
click at [194, 247] on div at bounding box center [163, 218] width 97 height 215
click at [194, 246] on div at bounding box center [163, 218] width 97 height 215
click at [194, 245] on div at bounding box center [163, 218] width 97 height 215
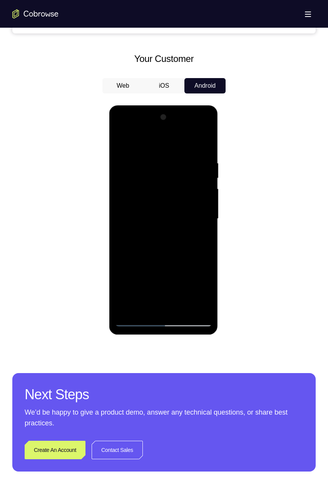
click at [195, 247] on div at bounding box center [163, 218] width 97 height 215
click at [193, 246] on div at bounding box center [163, 218] width 97 height 215
click at [194, 247] on div at bounding box center [163, 218] width 97 height 215
click at [197, 247] on div at bounding box center [163, 218] width 97 height 215
click at [196, 247] on div at bounding box center [163, 218] width 97 height 215
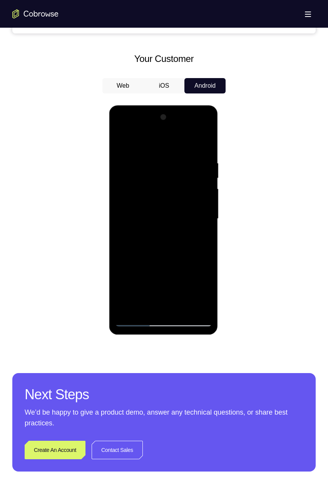
click at [199, 239] on div at bounding box center [163, 218] width 97 height 215
click at [201, 237] on div at bounding box center [163, 218] width 97 height 215
click at [195, 233] on div at bounding box center [163, 218] width 97 height 215
click at [194, 233] on div at bounding box center [163, 218] width 97 height 215
click at [197, 233] on div at bounding box center [163, 218] width 97 height 215
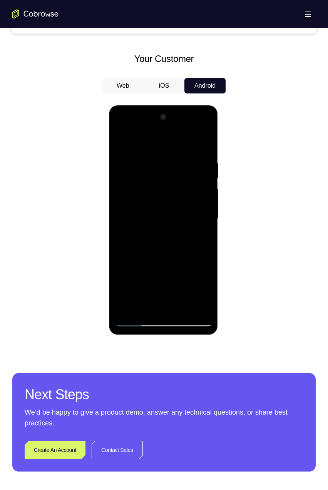
click at [193, 230] on div at bounding box center [163, 218] width 97 height 215
click at [199, 220] on div at bounding box center [163, 218] width 97 height 215
click at [199, 228] on div at bounding box center [163, 218] width 97 height 215
click at [195, 227] on div at bounding box center [163, 218] width 97 height 215
click at [200, 239] on div at bounding box center [163, 218] width 97 height 215
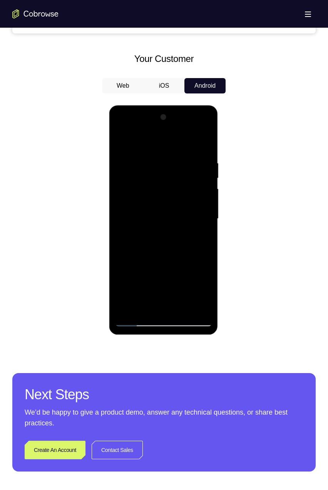
click at [194, 238] on div at bounding box center [163, 218] width 97 height 215
click at [198, 230] on div at bounding box center [163, 218] width 97 height 215
click at [197, 228] on div at bounding box center [163, 218] width 97 height 215
click at [207, 214] on div at bounding box center [163, 218] width 97 height 215
click at [198, 216] on div at bounding box center [163, 218] width 97 height 215
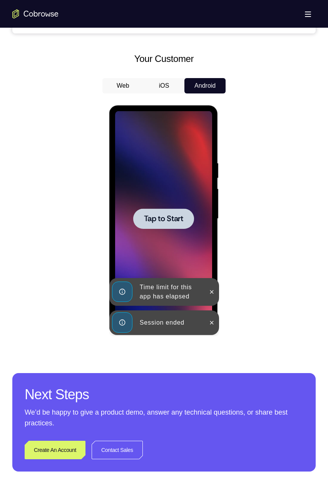
click at [159, 228] on div at bounding box center [163, 218] width 61 height 20
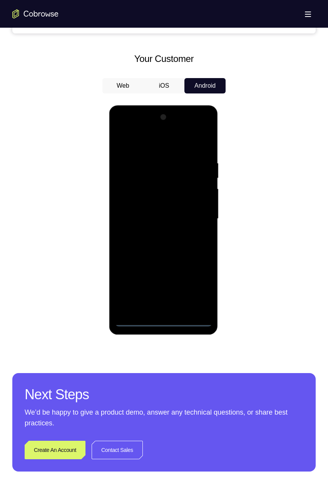
click at [163, 324] on div at bounding box center [163, 218] width 97 height 215
click at [198, 283] on div at bounding box center [163, 218] width 97 height 215
click at [148, 137] on div at bounding box center [163, 218] width 97 height 215
click at [152, 176] on div at bounding box center [163, 218] width 97 height 215
click at [208, 269] on div at bounding box center [163, 218] width 97 height 215
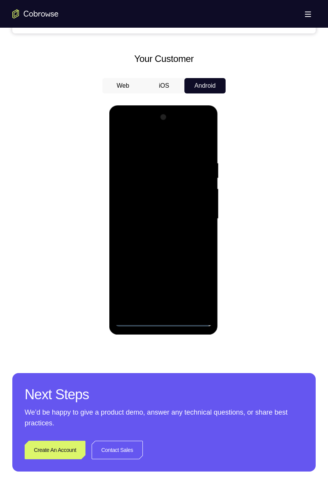
click at [197, 267] on div at bounding box center [163, 218] width 97 height 215
click at [149, 263] on div at bounding box center [163, 218] width 97 height 215
click at [182, 292] on div at bounding box center [163, 218] width 97 height 215
click at [178, 281] on div at bounding box center [163, 218] width 97 height 215
click at [179, 266] on div at bounding box center [163, 218] width 97 height 215
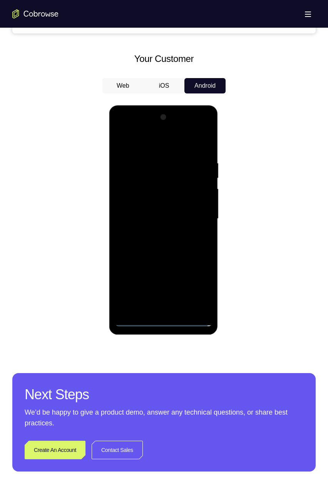
click at [177, 290] on div at bounding box center [163, 218] width 97 height 215
click at [210, 307] on div at bounding box center [163, 218] width 97 height 215
click at [127, 207] on div at bounding box center [163, 218] width 97 height 215
click at [157, 280] on div at bounding box center [163, 218] width 97 height 215
click at [180, 300] on div at bounding box center [163, 218] width 97 height 215
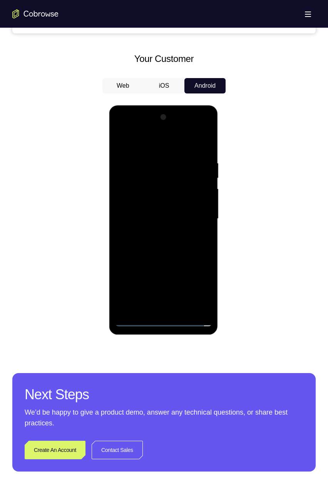
click at [158, 234] on div at bounding box center [163, 218] width 97 height 215
click at [163, 216] on div at bounding box center [163, 218] width 97 height 215
click at [204, 233] on div at bounding box center [163, 218] width 97 height 215
click at [182, 223] on div at bounding box center [163, 218] width 97 height 215
click at [205, 240] on div at bounding box center [163, 218] width 97 height 215
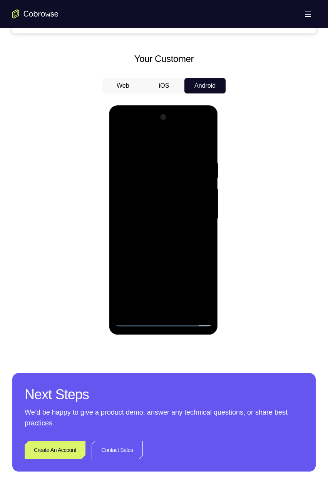
click at [203, 270] on div at bounding box center [163, 218] width 97 height 215
click at [198, 263] on div at bounding box center [163, 218] width 97 height 215
click at [197, 262] on div at bounding box center [163, 218] width 97 height 215
click at [197, 263] on div at bounding box center [163, 218] width 97 height 215
click at [197, 234] on div at bounding box center [163, 218] width 97 height 215
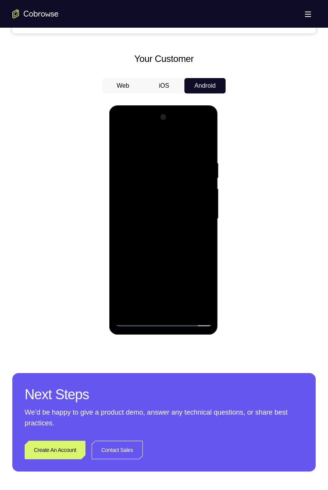
click at [201, 233] on div at bounding box center [163, 218] width 97 height 215
click at [202, 232] on div at bounding box center [163, 218] width 97 height 215
click at [203, 234] on div at bounding box center [163, 218] width 97 height 215
click at [199, 243] on div at bounding box center [163, 218] width 97 height 215
click at [197, 245] on div at bounding box center [163, 218] width 97 height 215
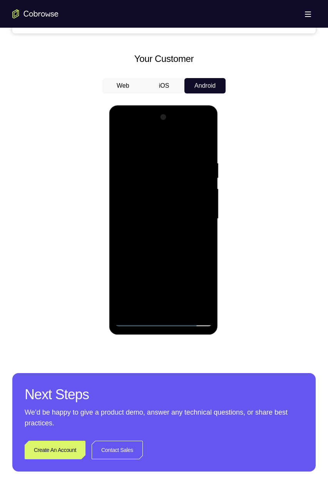
click at [195, 245] on div at bounding box center [163, 218] width 97 height 215
click at [190, 243] on div at bounding box center [163, 218] width 97 height 215
click at [206, 232] on div at bounding box center [163, 218] width 97 height 215
click at [205, 235] on div at bounding box center [163, 218] width 97 height 215
click at [207, 232] on div at bounding box center [163, 218] width 97 height 215
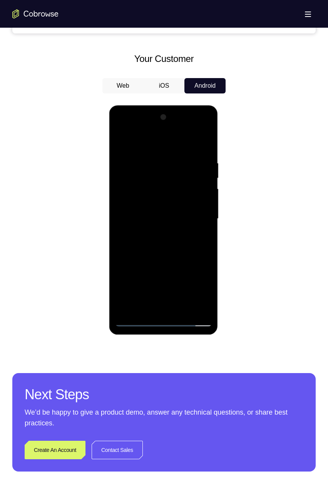
click at [209, 231] on div at bounding box center [163, 218] width 97 height 215
click at [163, 242] on div at bounding box center [163, 218] width 97 height 215
click at [143, 305] on div at bounding box center [163, 218] width 97 height 215
click at [157, 290] on div at bounding box center [163, 218] width 97 height 215
click at [153, 310] on div at bounding box center [163, 218] width 97 height 215
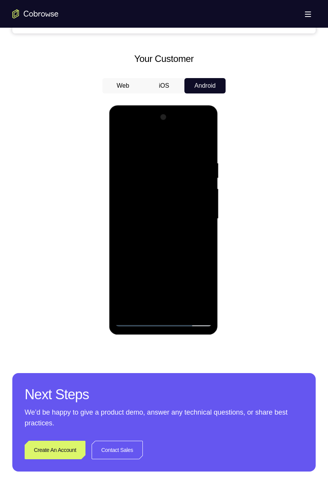
click at [150, 312] on div at bounding box center [163, 218] width 97 height 215
click at [192, 248] on div at bounding box center [163, 218] width 97 height 215
click at [194, 244] on div at bounding box center [163, 218] width 97 height 215
click at [192, 243] on div at bounding box center [163, 218] width 97 height 215
click at [192, 245] on div at bounding box center [163, 218] width 97 height 215
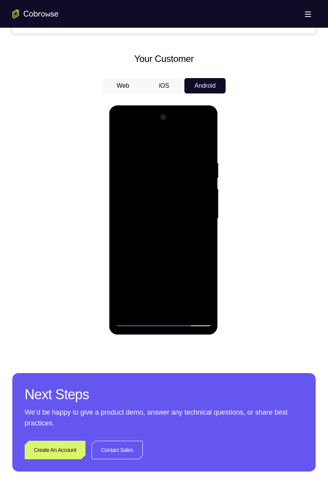
click at [188, 247] on div at bounding box center [163, 218] width 97 height 215
click at [191, 249] on div at bounding box center [163, 218] width 97 height 215
click at [190, 247] on div at bounding box center [163, 218] width 97 height 215
click at [189, 247] on div at bounding box center [163, 218] width 97 height 215
click at [186, 247] on div at bounding box center [163, 218] width 97 height 215
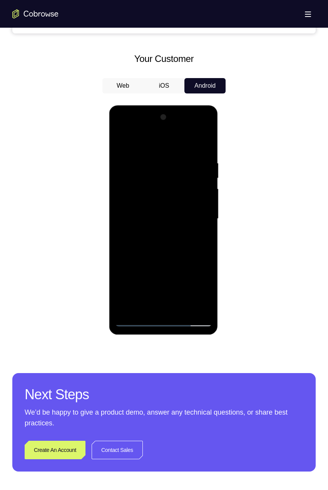
click at [185, 247] on div at bounding box center [163, 218] width 97 height 215
click at [180, 248] on div at bounding box center [163, 218] width 97 height 215
click at [183, 243] on div at bounding box center [163, 218] width 97 height 215
click at [187, 244] on div at bounding box center [163, 218] width 97 height 215
click at [186, 247] on div at bounding box center [163, 218] width 97 height 215
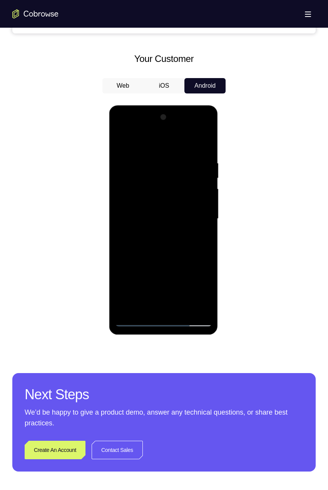
click at [188, 253] on div at bounding box center [163, 218] width 97 height 215
click at [190, 253] on div at bounding box center [163, 218] width 97 height 215
click at [193, 256] on div at bounding box center [163, 218] width 97 height 215
click at [190, 248] on div at bounding box center [163, 218] width 97 height 215
click at [187, 253] on div at bounding box center [163, 218] width 97 height 215
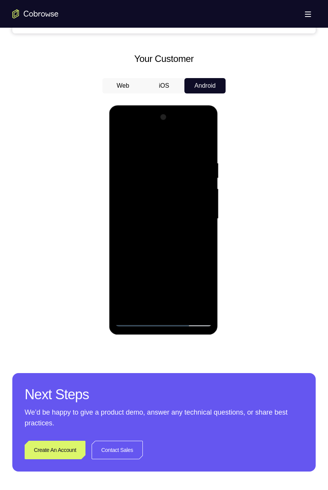
click at [188, 257] on div at bounding box center [163, 218] width 97 height 215
click at [189, 255] on div at bounding box center [163, 218] width 97 height 215
click at [188, 254] on div at bounding box center [163, 218] width 97 height 215
click at [185, 253] on div at bounding box center [163, 218] width 97 height 215
click at [190, 250] on div at bounding box center [163, 218] width 97 height 215
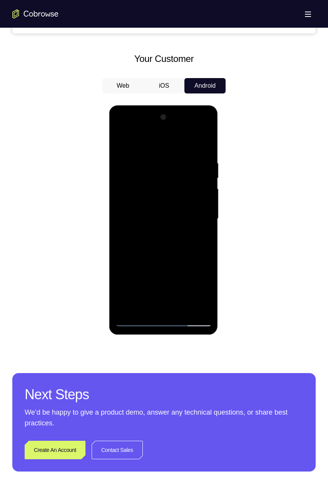
click at [190, 251] on div at bounding box center [163, 218] width 97 height 215
click at [189, 250] on div at bounding box center [163, 218] width 97 height 215
click at [188, 253] on div at bounding box center [163, 218] width 97 height 215
click at [190, 255] on div at bounding box center [163, 218] width 97 height 215
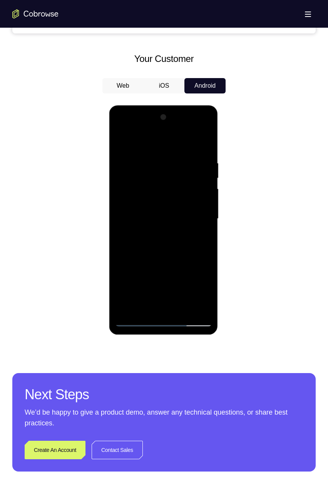
click at [163, 283] on div at bounding box center [163, 218] width 97 height 215
click at [180, 305] on div at bounding box center [163, 218] width 97 height 215
click at [181, 309] on div at bounding box center [163, 218] width 97 height 215
click at [182, 281] on div at bounding box center [163, 218] width 97 height 215
click at [203, 318] on div at bounding box center [163, 218] width 97 height 215
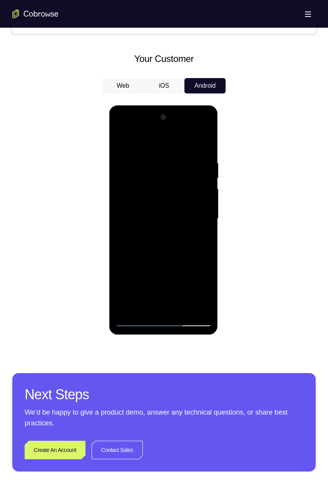
click at [166, 282] on div at bounding box center [163, 218] width 97 height 215
click at [207, 237] on div at bounding box center [163, 218] width 97 height 215
click at [149, 311] on div at bounding box center [163, 218] width 97 height 215
click at [141, 308] on div at bounding box center [163, 218] width 97 height 215
click at [178, 262] on div at bounding box center [163, 218] width 97 height 215
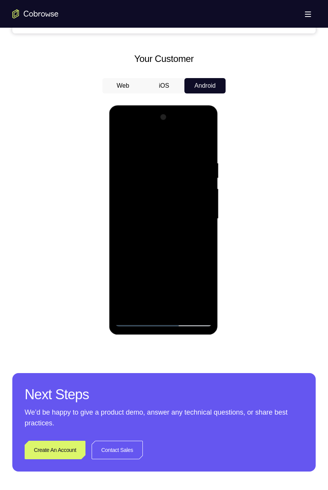
click at [164, 307] on div at bounding box center [163, 218] width 97 height 215
click at [161, 311] on div at bounding box center [163, 218] width 97 height 215
click at [178, 311] on div at bounding box center [163, 218] width 97 height 215
click at [173, 315] on div at bounding box center [163, 218] width 97 height 215
click at [173, 316] on div at bounding box center [163, 218] width 97 height 215
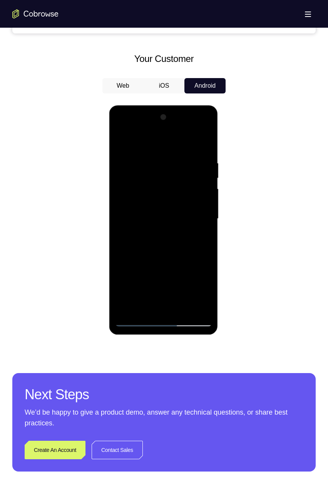
click at [178, 310] on div at bounding box center [163, 218] width 97 height 215
click at [178, 312] on div at bounding box center [163, 218] width 97 height 215
click at [167, 212] on div at bounding box center [163, 218] width 97 height 215
click at [202, 237] on div at bounding box center [163, 218] width 97 height 215
click at [209, 238] on div at bounding box center [163, 218] width 97 height 215
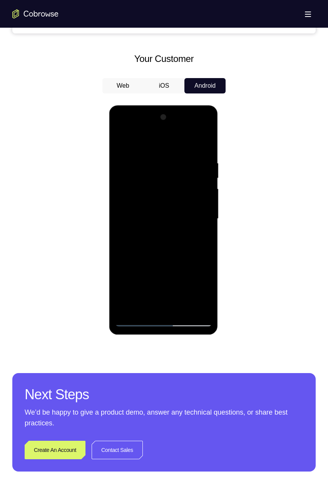
click at [207, 234] on div at bounding box center [163, 218] width 97 height 215
click at [205, 235] on div at bounding box center [163, 218] width 97 height 215
click at [198, 248] on div at bounding box center [163, 218] width 97 height 215
click at [196, 242] on div at bounding box center [163, 218] width 97 height 215
click at [197, 240] on div at bounding box center [163, 218] width 97 height 215
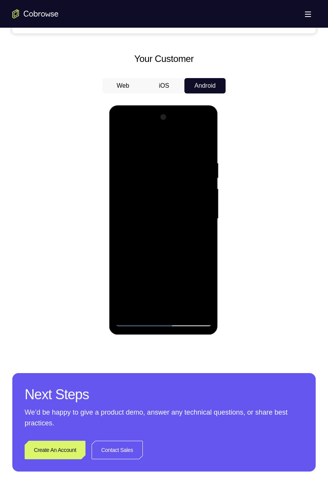
click at [198, 241] on div at bounding box center [163, 218] width 97 height 215
click at [196, 240] on div at bounding box center [163, 218] width 97 height 215
click at [198, 240] on div at bounding box center [163, 218] width 97 height 215
click at [195, 239] on div at bounding box center [163, 218] width 97 height 215
click at [197, 238] on div at bounding box center [163, 218] width 97 height 215
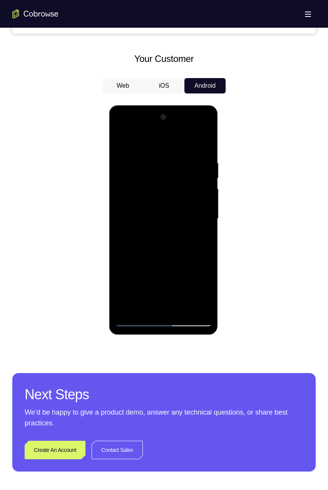
click at [195, 239] on div at bounding box center [163, 218] width 97 height 215
click at [194, 242] on div at bounding box center [163, 218] width 97 height 215
click at [196, 243] on div at bounding box center [163, 218] width 97 height 215
click at [200, 242] on div at bounding box center [163, 218] width 97 height 215
click at [198, 241] on div at bounding box center [163, 218] width 97 height 215
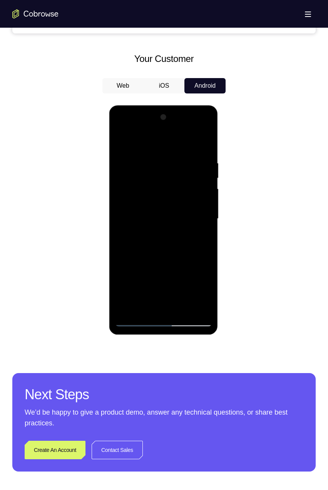
click at [195, 243] on div at bounding box center [163, 218] width 97 height 215
click at [195, 244] on div at bounding box center [163, 218] width 97 height 215
click at [198, 254] on div at bounding box center [163, 218] width 97 height 215
click at [193, 251] on div at bounding box center [163, 218] width 97 height 215
click at [194, 251] on div at bounding box center [163, 218] width 97 height 215
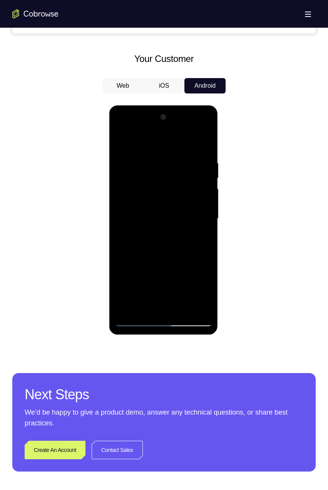
click at [197, 253] on div at bounding box center [163, 218] width 97 height 215
click at [196, 254] on div at bounding box center [163, 218] width 97 height 215
click at [198, 255] on div at bounding box center [163, 218] width 97 height 215
click at [200, 254] on div at bounding box center [163, 218] width 97 height 215
click at [198, 254] on div at bounding box center [163, 218] width 97 height 215
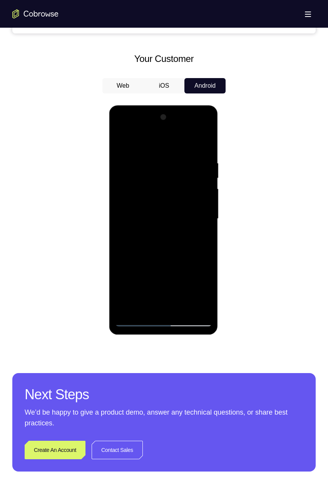
click at [197, 252] on div at bounding box center [163, 218] width 97 height 215
click at [200, 254] on div at bounding box center [163, 218] width 97 height 215
click at [199, 254] on div at bounding box center [163, 218] width 97 height 215
click at [201, 255] on div at bounding box center [163, 218] width 97 height 215
click at [196, 258] on div at bounding box center [163, 218] width 97 height 215
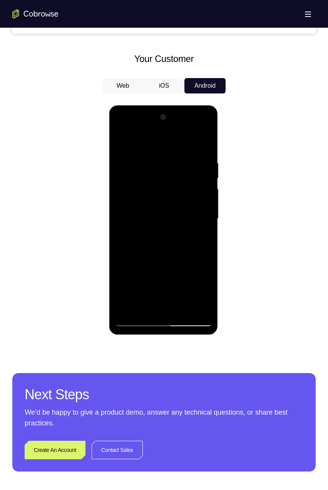
click at [195, 256] on div at bounding box center [163, 218] width 97 height 215
click at [199, 256] on div at bounding box center [163, 218] width 97 height 215
click at [195, 258] on div at bounding box center [163, 218] width 97 height 215
click at [187, 248] on div at bounding box center [163, 218] width 97 height 215
click at [185, 246] on div at bounding box center [163, 218] width 97 height 215
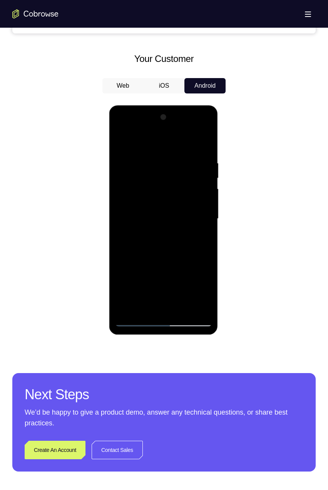
click at [191, 245] on div at bounding box center [163, 218] width 97 height 215
click at [195, 244] on div at bounding box center [163, 218] width 97 height 215
click at [198, 240] on div at bounding box center [163, 218] width 97 height 215
click at [197, 242] on div at bounding box center [163, 218] width 97 height 215
click at [195, 243] on div at bounding box center [163, 218] width 97 height 215
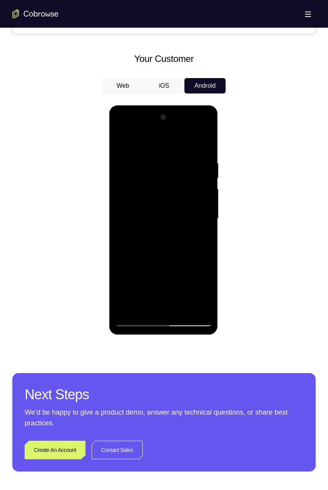
click at [193, 246] on div at bounding box center [163, 218] width 97 height 215
click at [195, 248] on div at bounding box center [163, 218] width 97 height 215
click at [196, 250] on div at bounding box center [163, 218] width 97 height 215
click at [194, 249] on div at bounding box center [163, 218] width 97 height 215
click at [190, 251] on div at bounding box center [163, 218] width 97 height 215
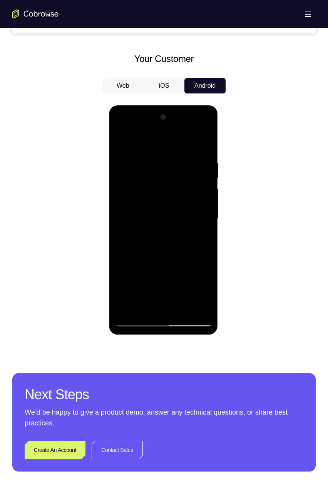
click at [184, 255] on div at bounding box center [163, 218] width 97 height 215
click at [194, 262] on div at bounding box center [163, 218] width 97 height 215
click at [184, 256] on div at bounding box center [163, 218] width 97 height 215
click at [187, 257] on div at bounding box center [163, 218] width 97 height 215
click at [190, 260] on div at bounding box center [163, 218] width 97 height 215
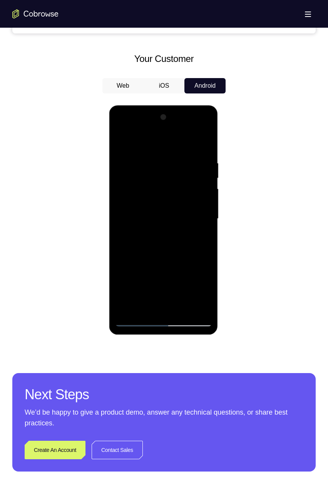
click at [190, 258] on div at bounding box center [163, 218] width 97 height 215
click at [191, 258] on div at bounding box center [163, 218] width 97 height 215
click at [190, 257] on div at bounding box center [163, 218] width 97 height 215
click at [192, 258] on div at bounding box center [163, 218] width 97 height 215
click at [193, 255] on div at bounding box center [163, 218] width 97 height 215
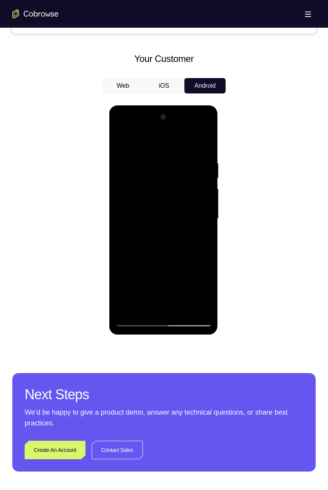
click at [193, 254] on div at bounding box center [163, 218] width 97 height 215
click at [190, 257] on div at bounding box center [163, 218] width 97 height 215
click at [180, 262] on div at bounding box center [163, 218] width 97 height 215
click at [168, 312] on div at bounding box center [163, 218] width 97 height 215
click at [170, 311] on div at bounding box center [163, 218] width 97 height 215
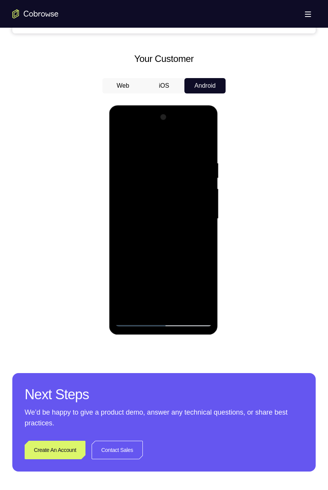
click at [173, 312] on div at bounding box center [163, 218] width 97 height 215
click at [185, 300] on div at bounding box center [163, 218] width 97 height 215
click at [206, 308] on div at bounding box center [163, 218] width 97 height 215
click at [204, 312] on div at bounding box center [163, 218] width 97 height 215
click at [208, 309] on div at bounding box center [163, 218] width 97 height 215
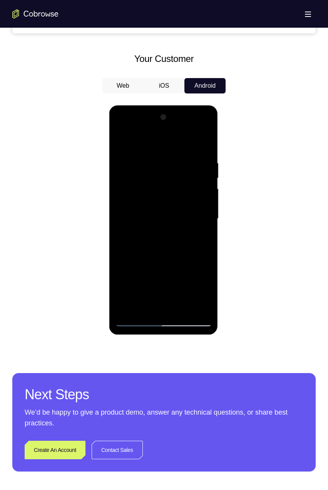
click at [199, 138] on div at bounding box center [163, 218] width 97 height 215
click at [194, 290] on div at bounding box center [163, 218] width 97 height 215
click at [187, 266] on div at bounding box center [163, 218] width 97 height 215
click at [126, 277] on div at bounding box center [163, 218] width 97 height 215
click at [168, 305] on div at bounding box center [163, 218] width 97 height 215
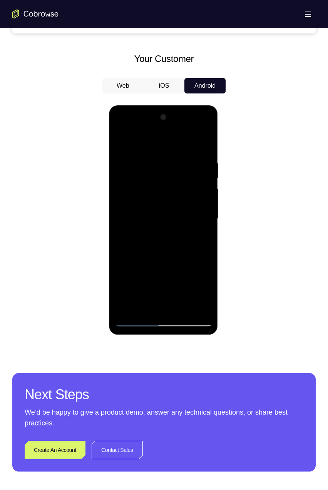
click at [205, 310] on div at bounding box center [163, 218] width 97 height 215
click at [163, 249] on div at bounding box center [163, 218] width 97 height 215
click at [205, 240] on div at bounding box center [163, 218] width 97 height 215
click at [159, 218] on div at bounding box center [163, 218] width 97 height 215
click at [197, 247] on div at bounding box center [163, 218] width 97 height 215
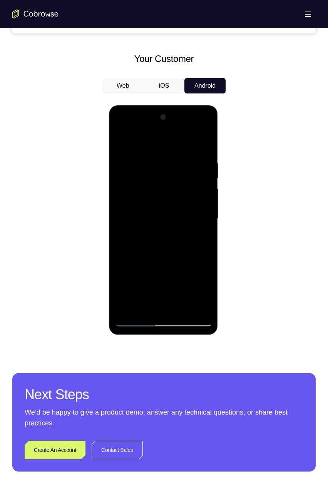
click
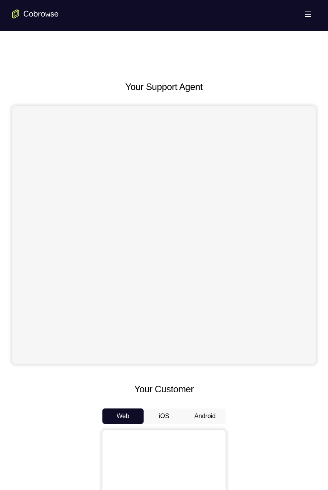
click at [202, 103] on div "Your Support Agent" at bounding box center [163, 222] width 303 height 284
click at [202, 408] on button "Android" at bounding box center [204, 415] width 41 height 15
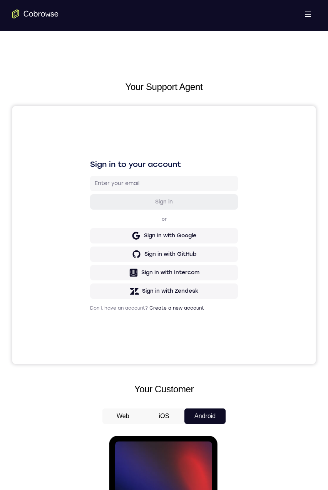
scroll to position [161, 0]
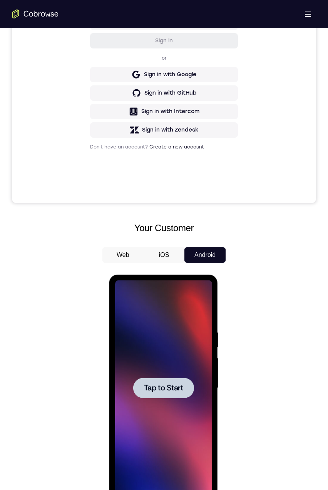
click at [175, 388] on span "Tap to Start" at bounding box center [162, 388] width 39 height 8
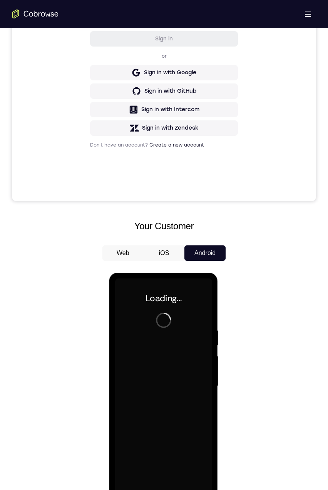
scroll to position [0, 0]
